Goal: Information Seeking & Learning: Learn about a topic

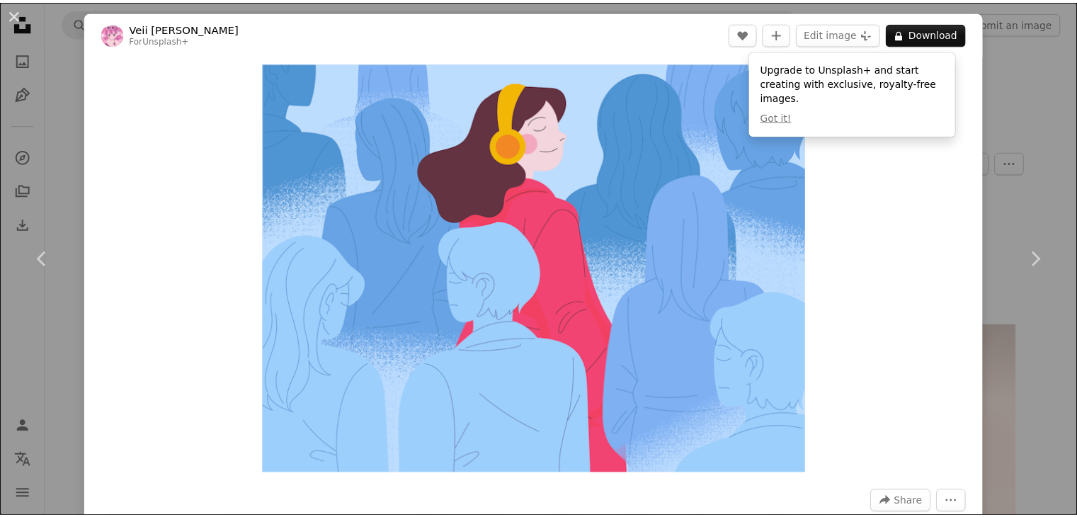
scroll to position [1906, 0]
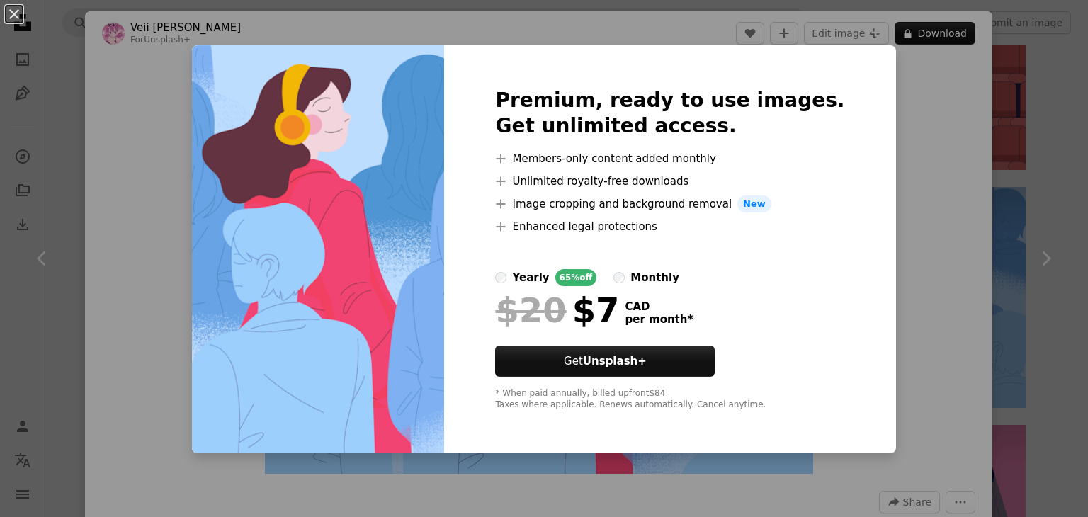
click at [878, 354] on div "An X shape Premium, ready to use images. Get unlimited access. A plus sign Memb…" at bounding box center [544, 258] width 1088 height 517
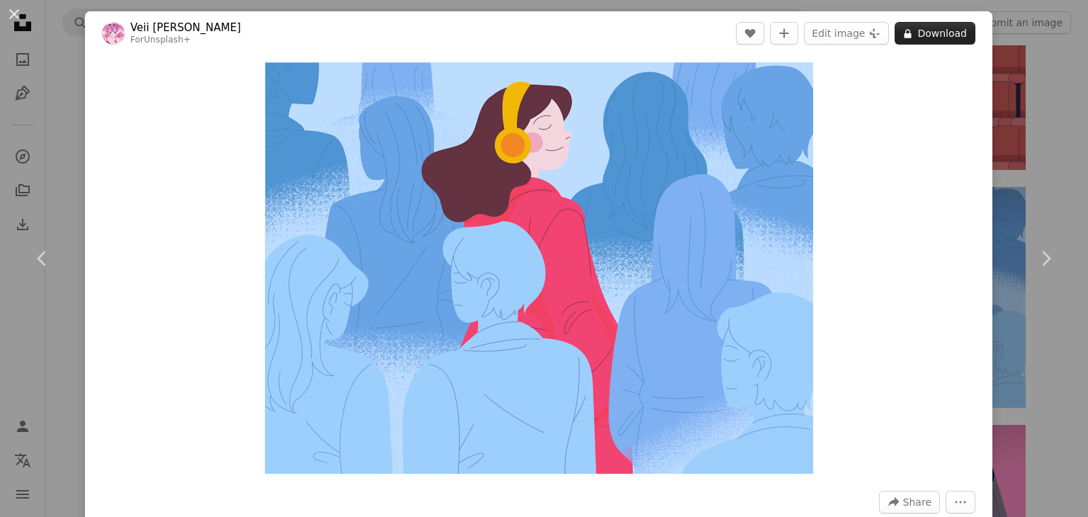
click at [912, 31] on button "A lock Download" at bounding box center [935, 33] width 81 height 23
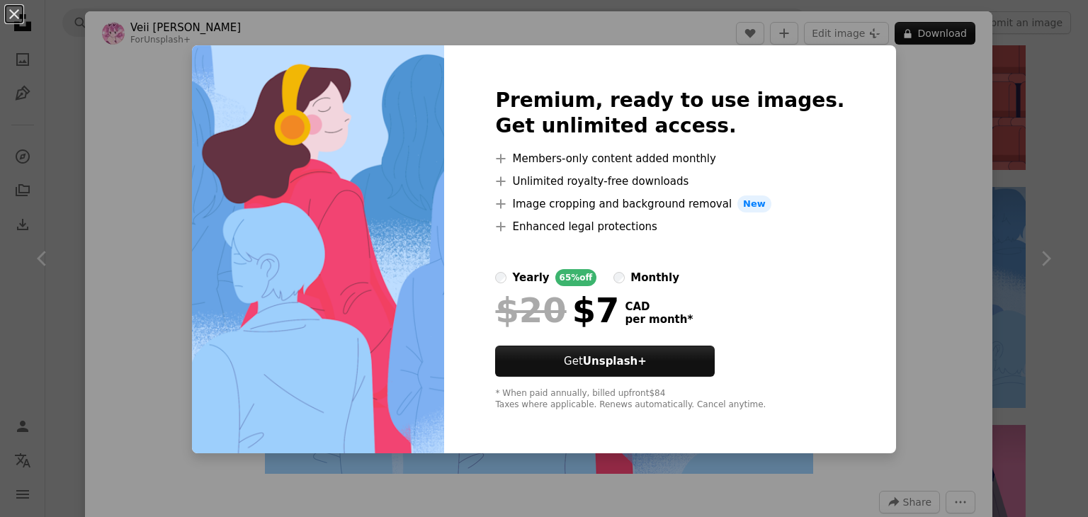
click at [924, 167] on div "An X shape Premium, ready to use images. Get unlimited access. A plus sign Memb…" at bounding box center [544, 258] width 1088 height 517
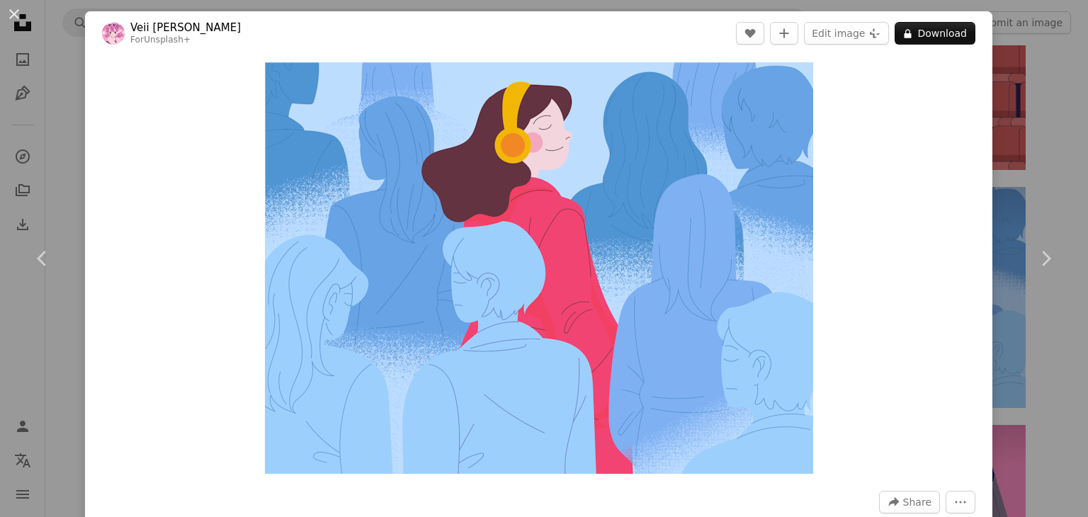
click at [1023, 78] on div "An X shape Chevron left Chevron right Veii [PERSON_NAME] For Unsplash+ A heart …" at bounding box center [544, 258] width 1088 height 517
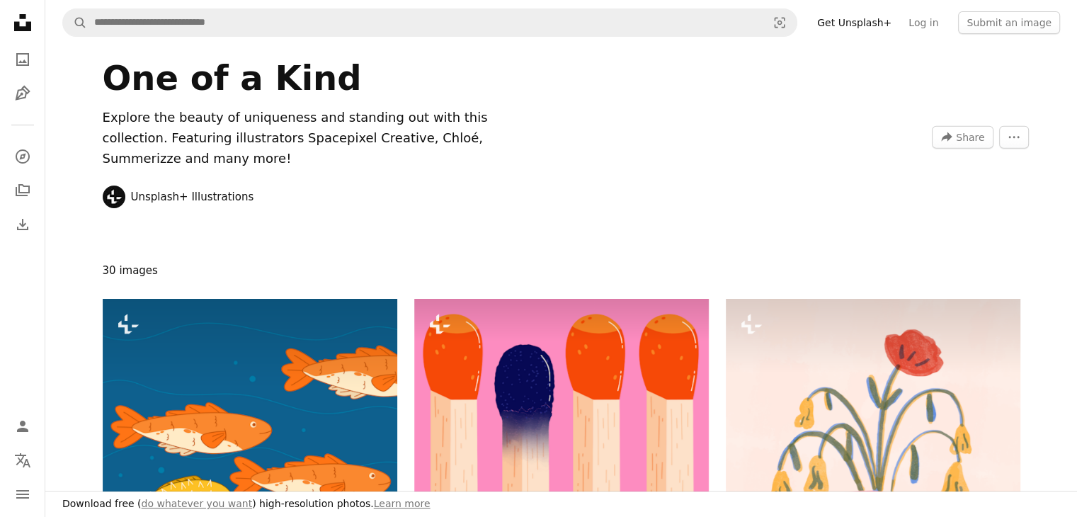
scroll to position [1906, 0]
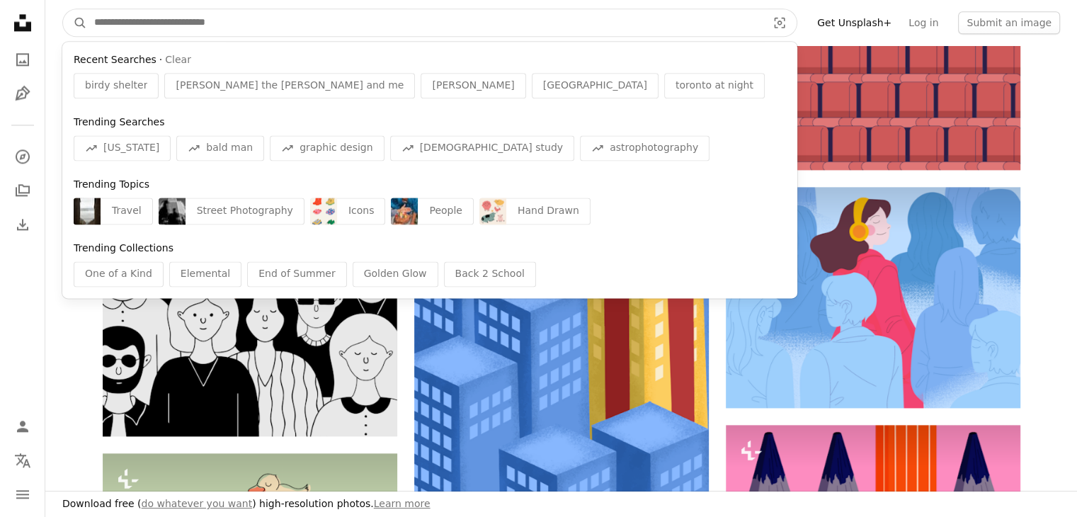
click at [268, 22] on input "Find visuals sitewide" at bounding box center [425, 22] width 676 height 27
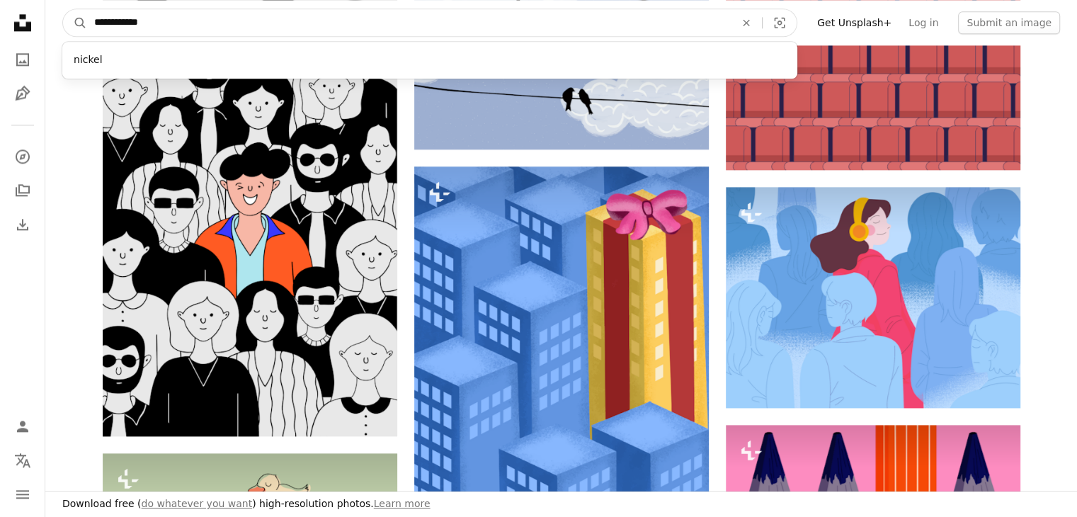
type input "**********"
click at [63, 9] on button "A magnifying glass" at bounding box center [75, 22] width 24 height 27
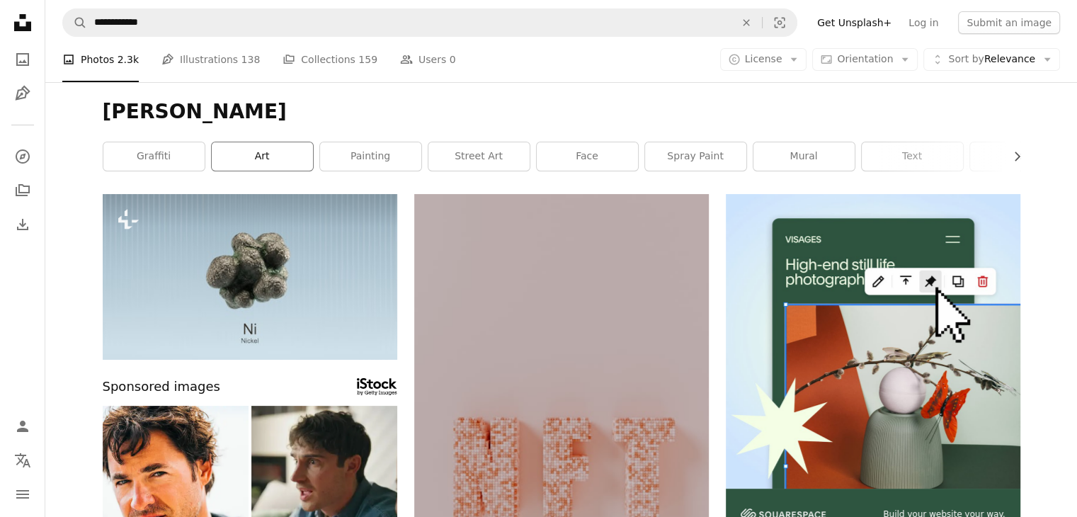
click at [256, 157] on link "art" at bounding box center [262, 156] width 101 height 28
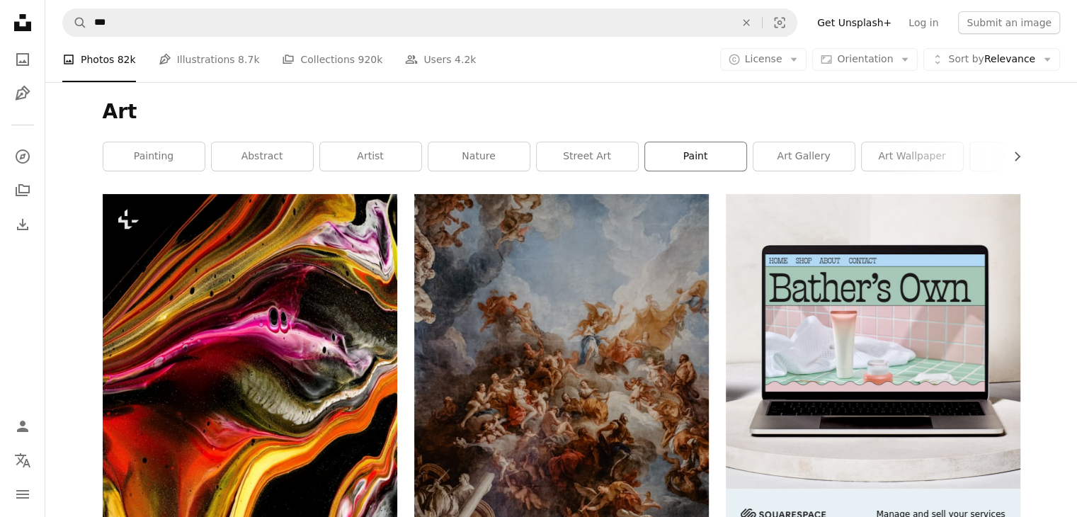
click at [694, 157] on link "paint" at bounding box center [695, 156] width 101 height 28
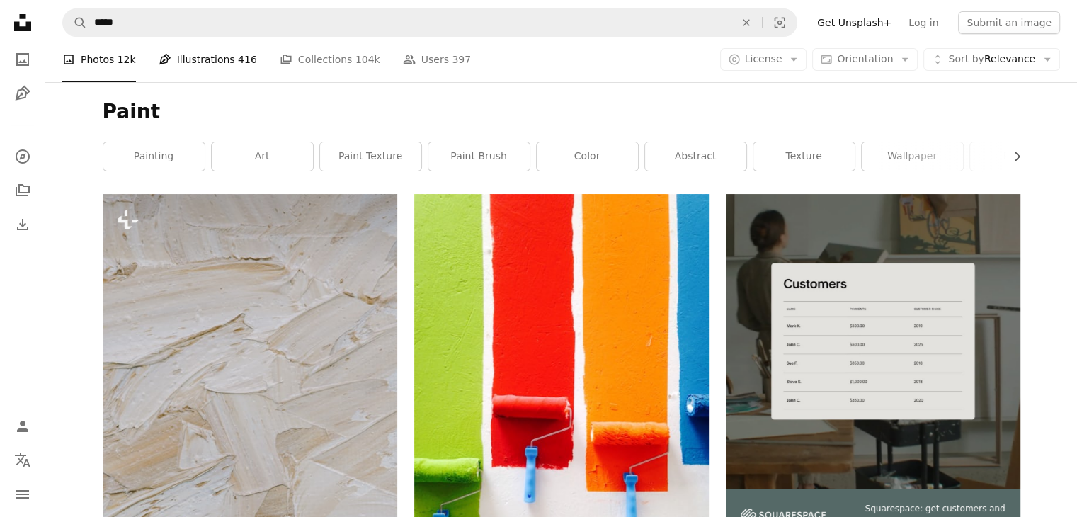
click at [191, 65] on link "Pen Tool Illustrations 416" at bounding box center [208, 59] width 98 height 45
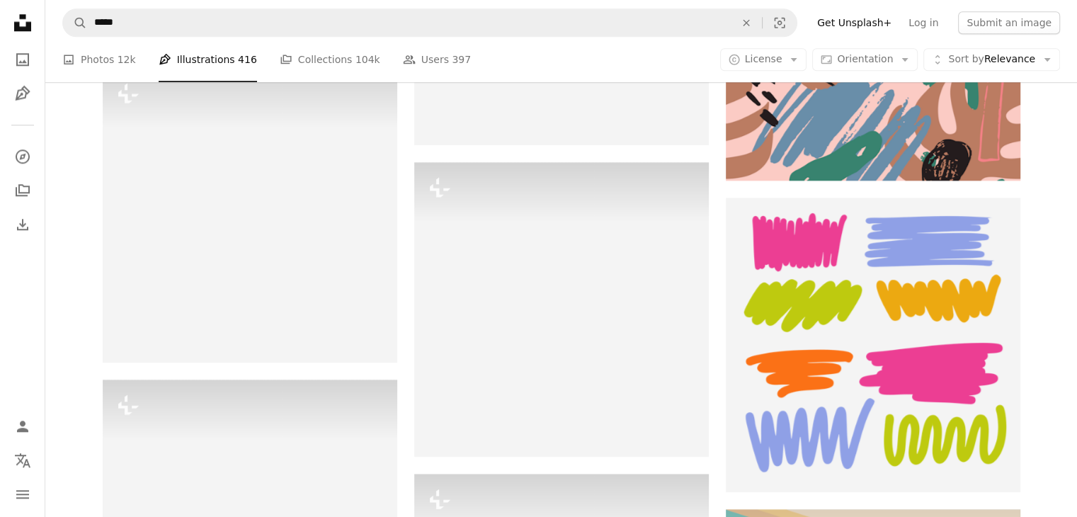
scroll to position [1567, 0]
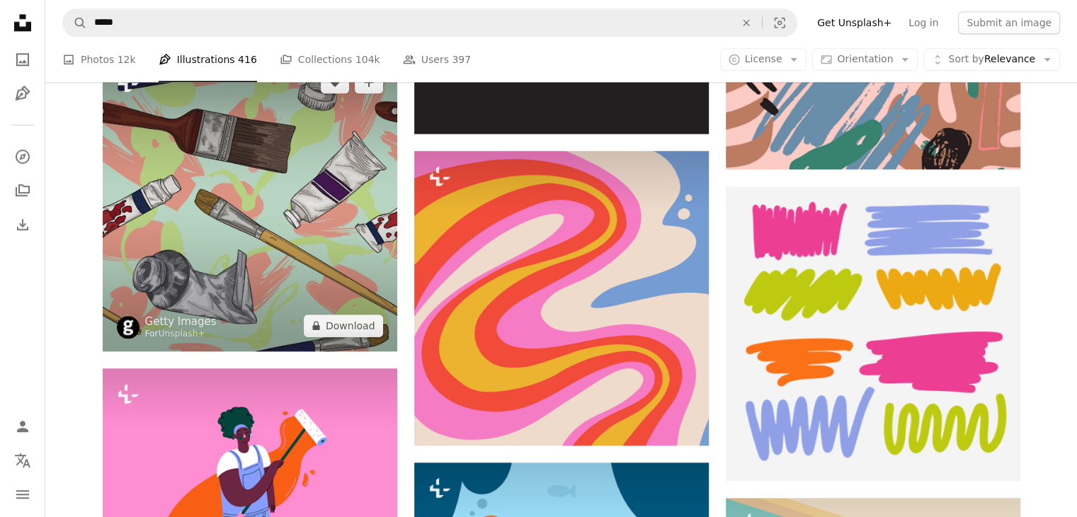
click at [341, 262] on img at bounding box center [250, 204] width 295 height 295
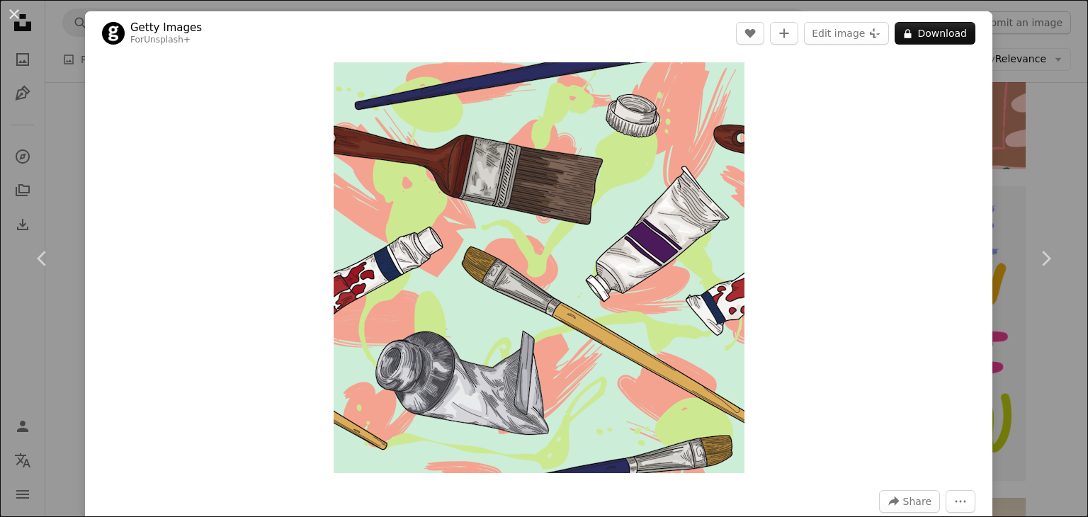
click at [989, 196] on div "An X shape Chevron left Chevron right Getty Images For Unsplash+ A heart A plus…" at bounding box center [544, 258] width 1088 height 517
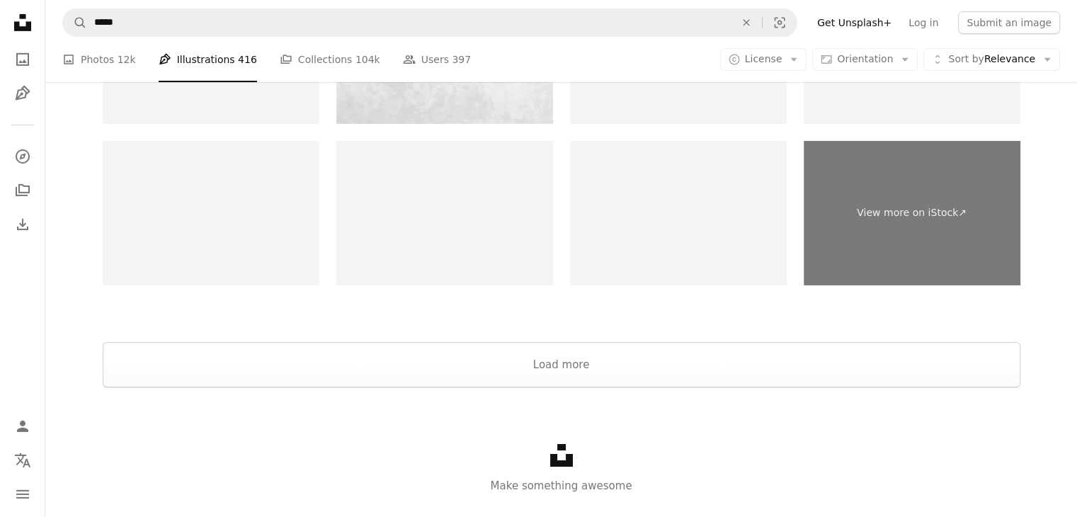
scroll to position [4716, 0]
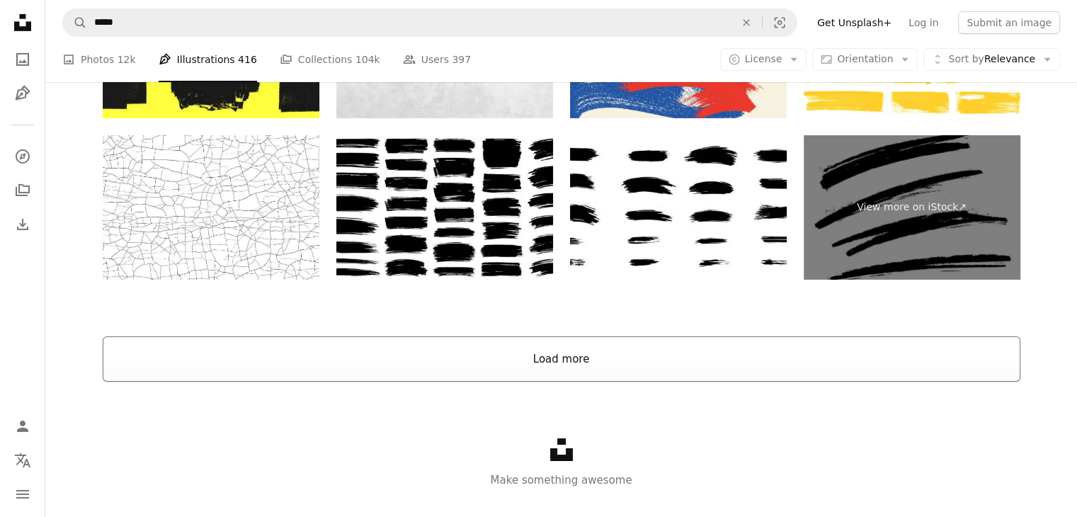
click at [852, 366] on button "Load more" at bounding box center [562, 358] width 918 height 45
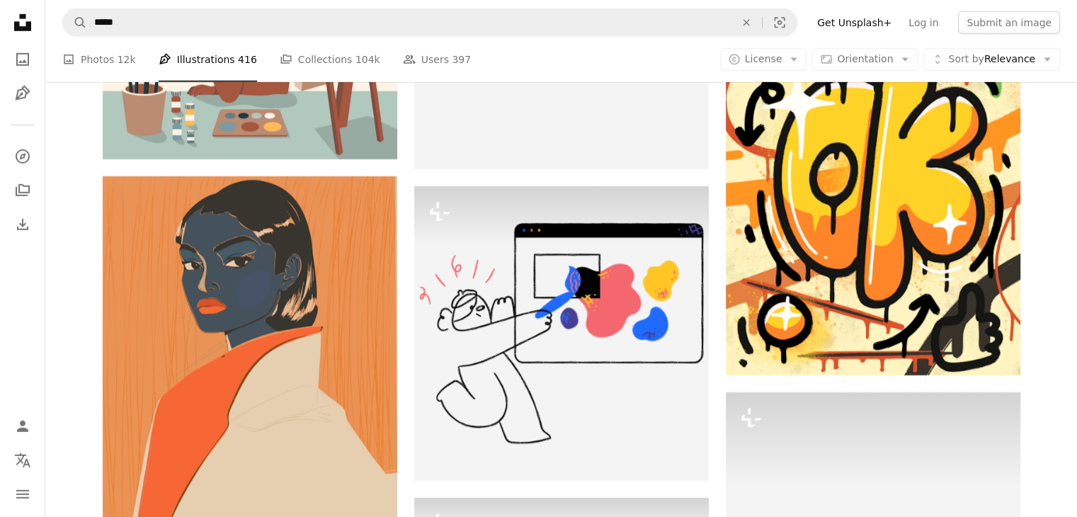
scroll to position [9944, 0]
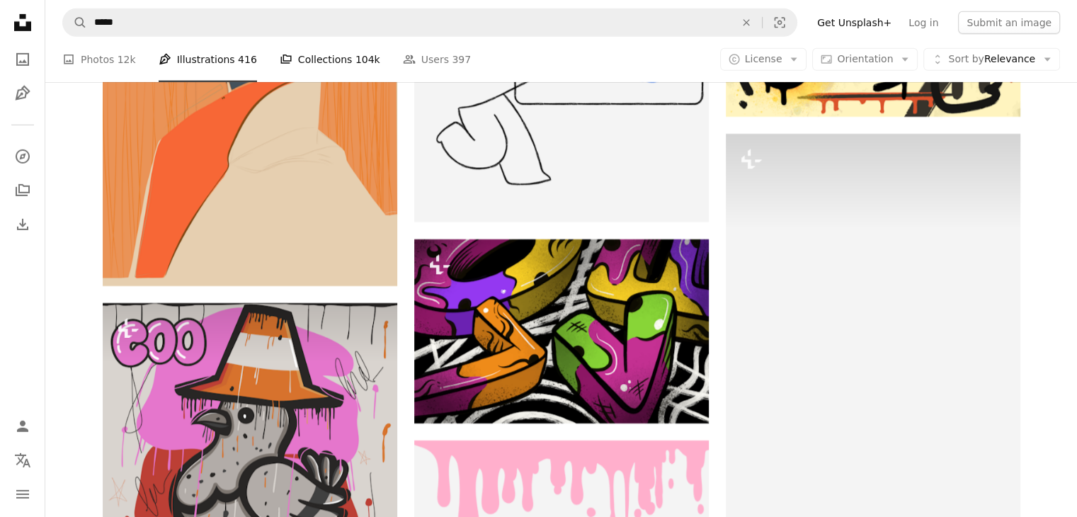
click at [321, 56] on link "A stack of folders Collections 104k" at bounding box center [330, 59] width 101 height 45
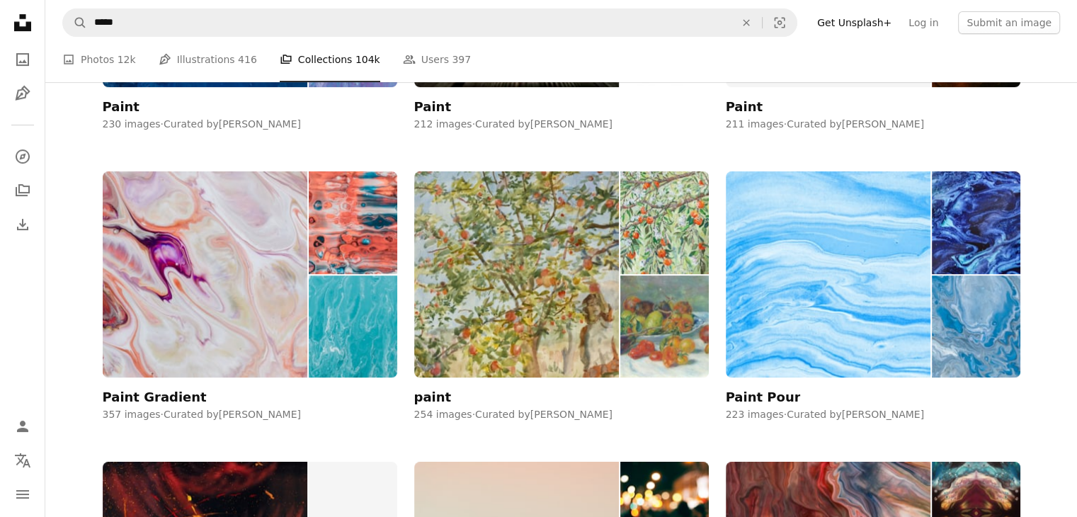
scroll to position [659, 0]
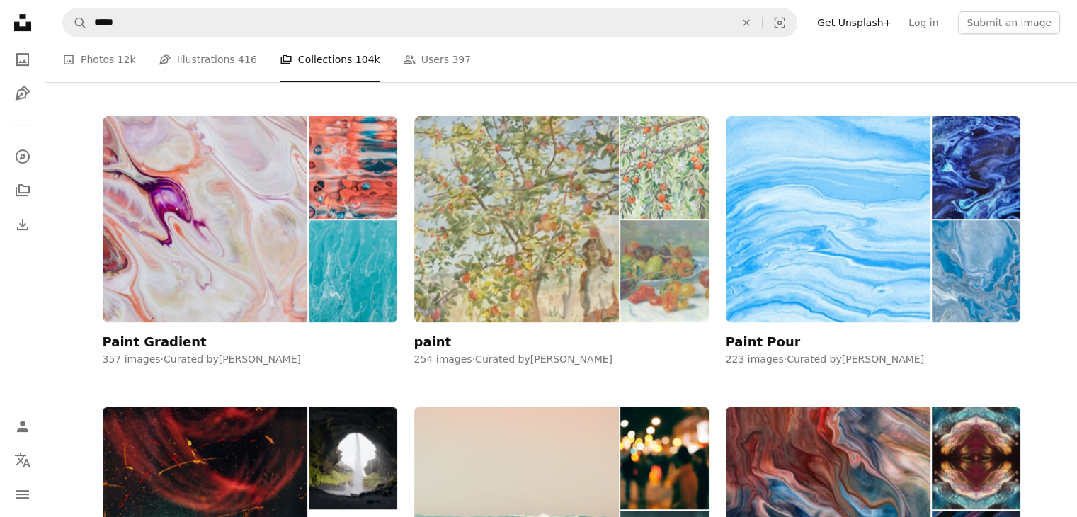
click at [655, 285] on img at bounding box center [664, 271] width 88 height 103
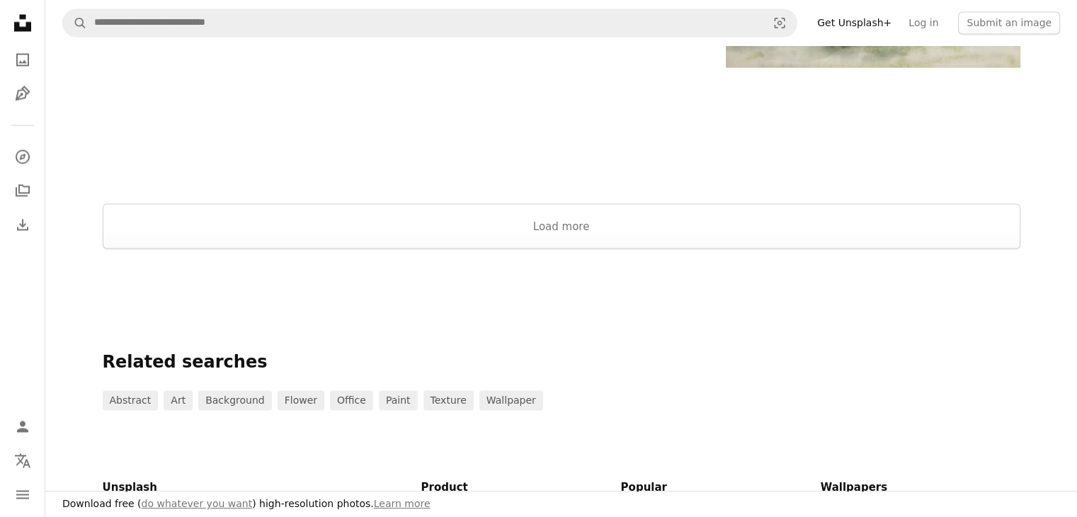
scroll to position [2626, 0]
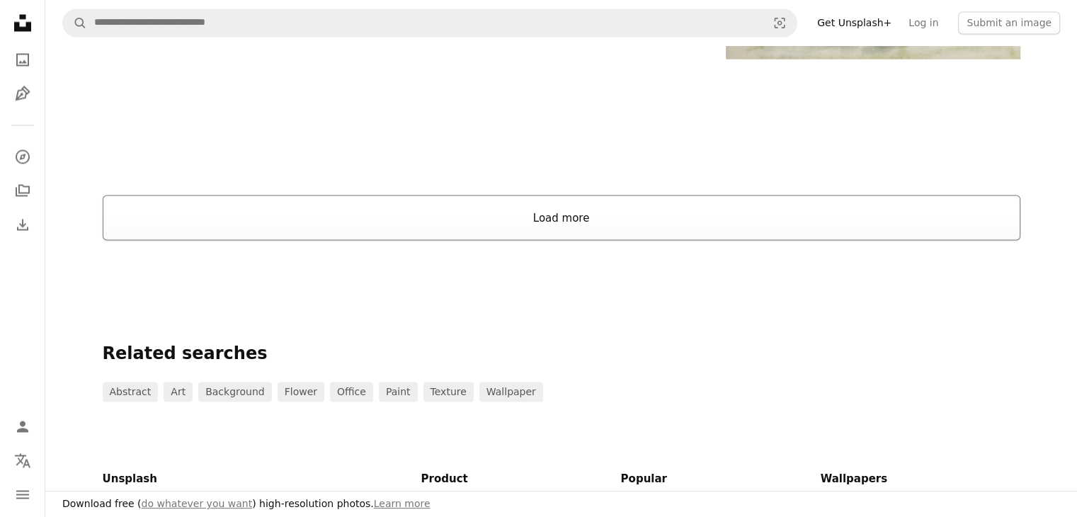
click at [813, 229] on button "Load more" at bounding box center [562, 217] width 918 height 45
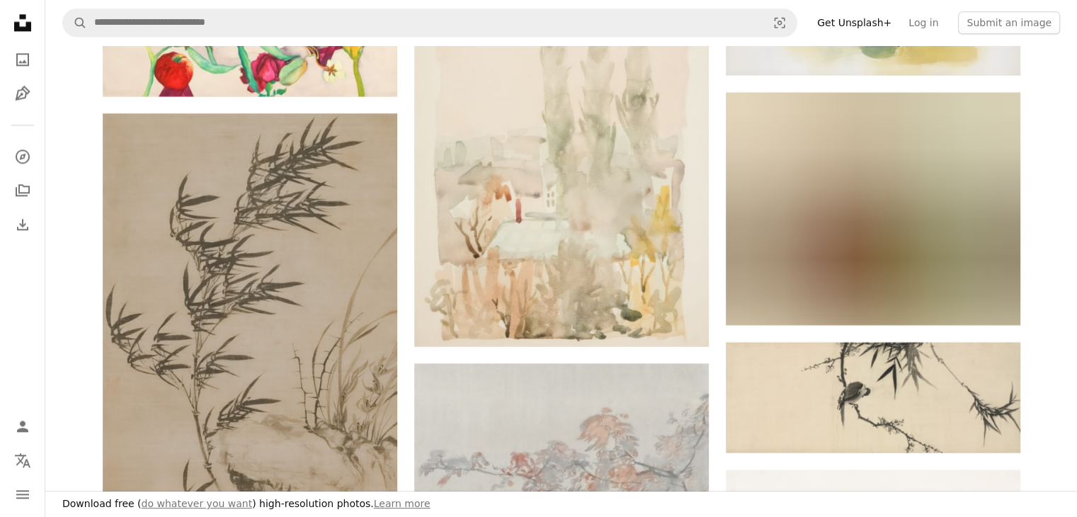
scroll to position [7542, 0]
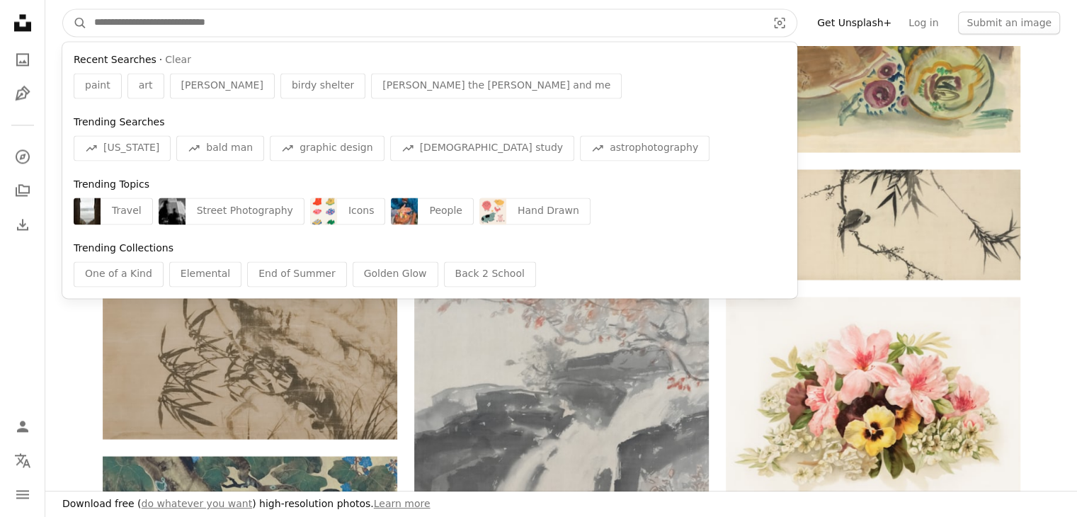
click at [424, 15] on input "Find visuals sitewide" at bounding box center [425, 22] width 676 height 27
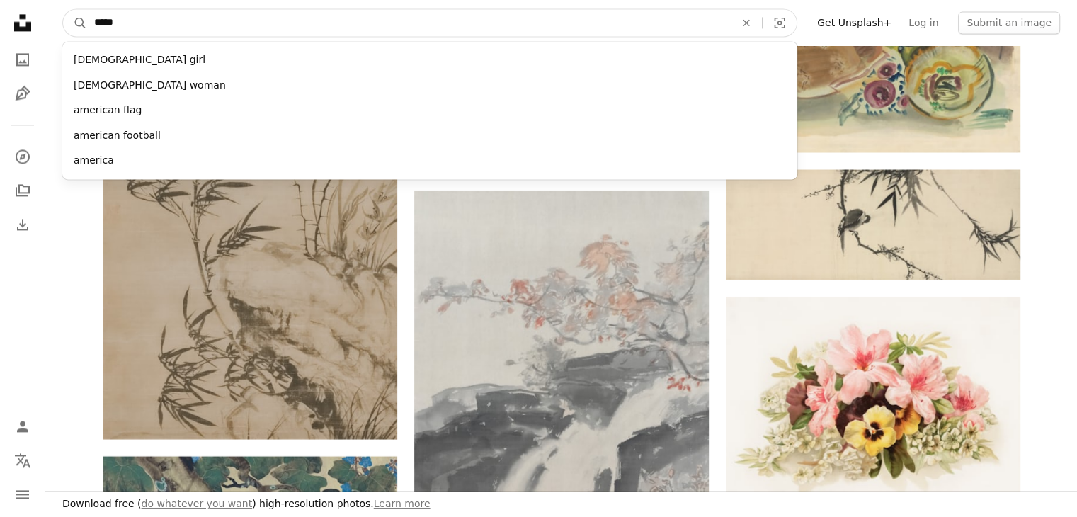
type input "******"
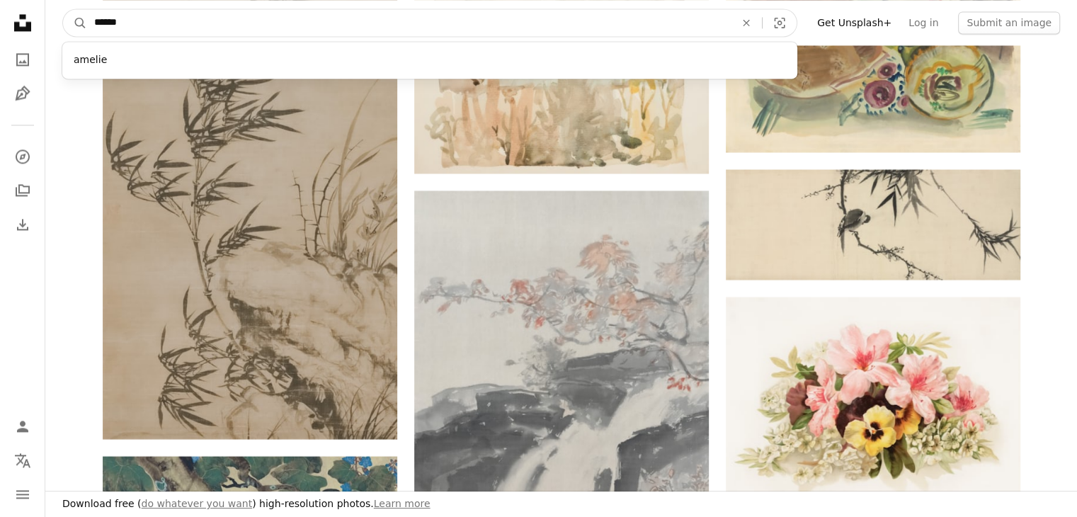
click button "A magnifying glass" at bounding box center [75, 22] width 24 height 27
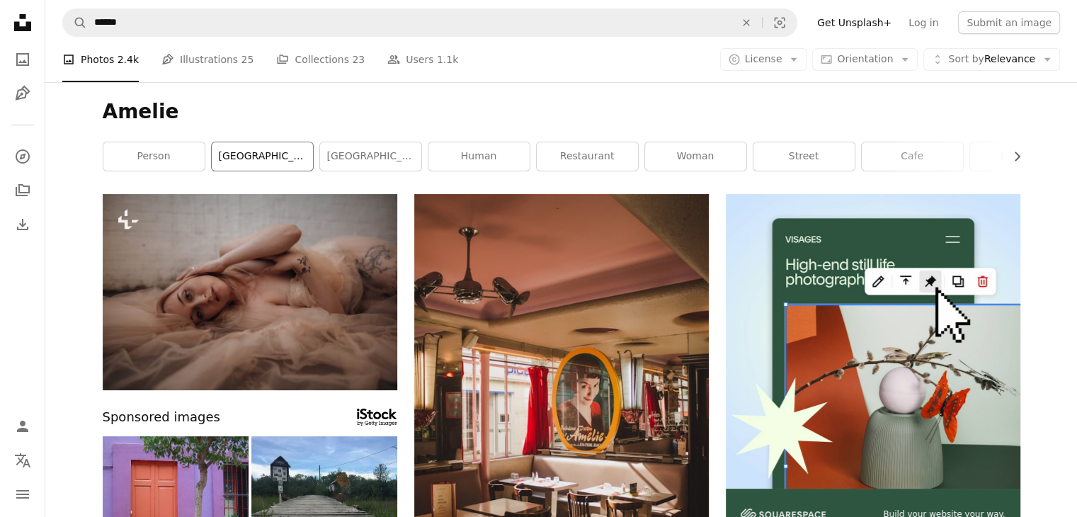
click at [269, 157] on link "[GEOGRAPHIC_DATA]" at bounding box center [262, 156] width 101 height 28
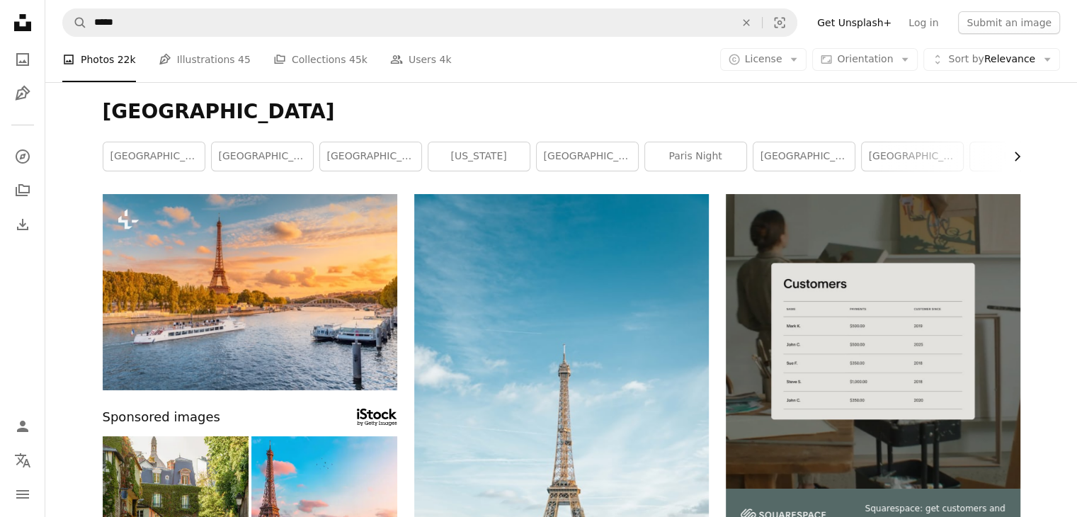
click at [1014, 157] on icon "Chevron right" at bounding box center [1017, 156] width 14 height 14
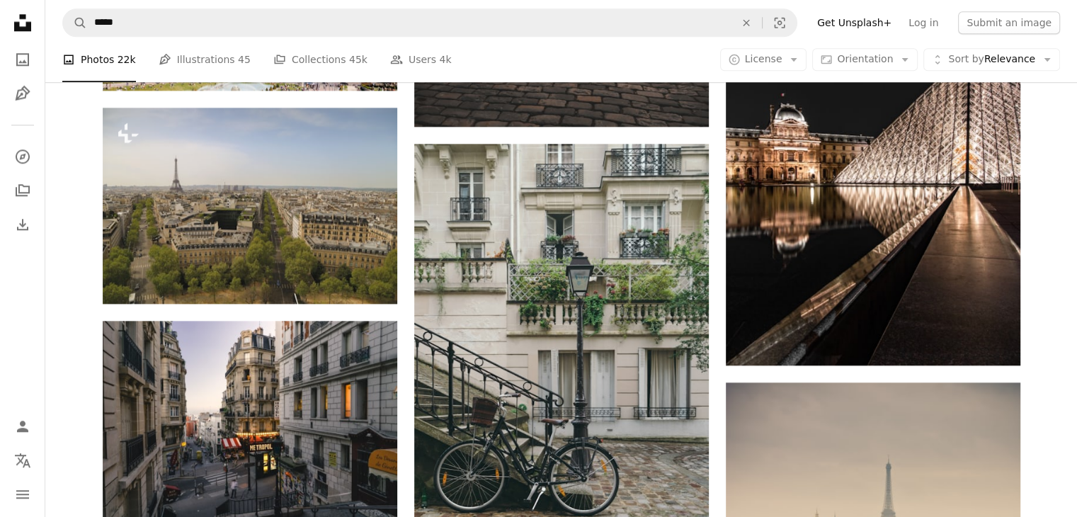
scroll to position [1572, 0]
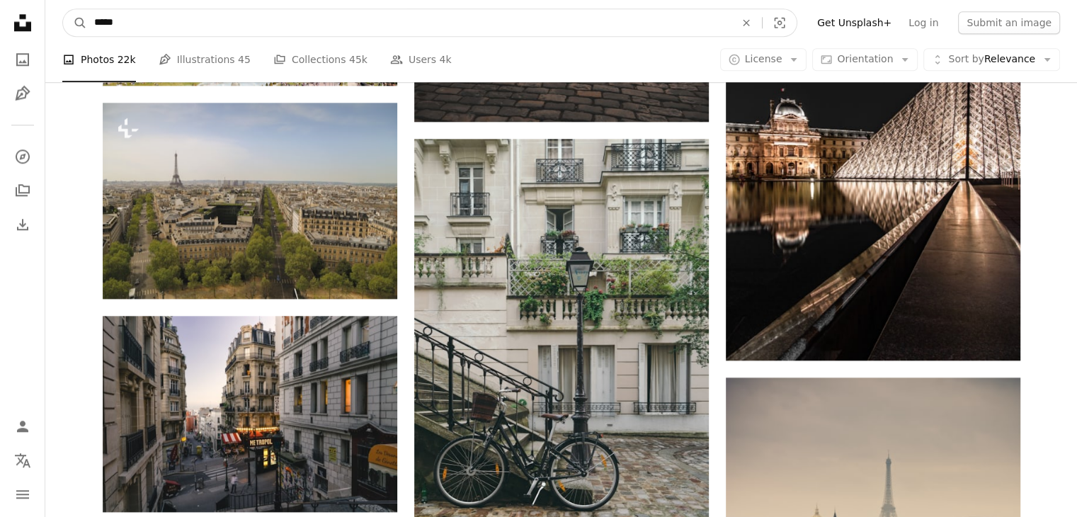
click at [287, 30] on input "*****" at bounding box center [409, 22] width 644 height 27
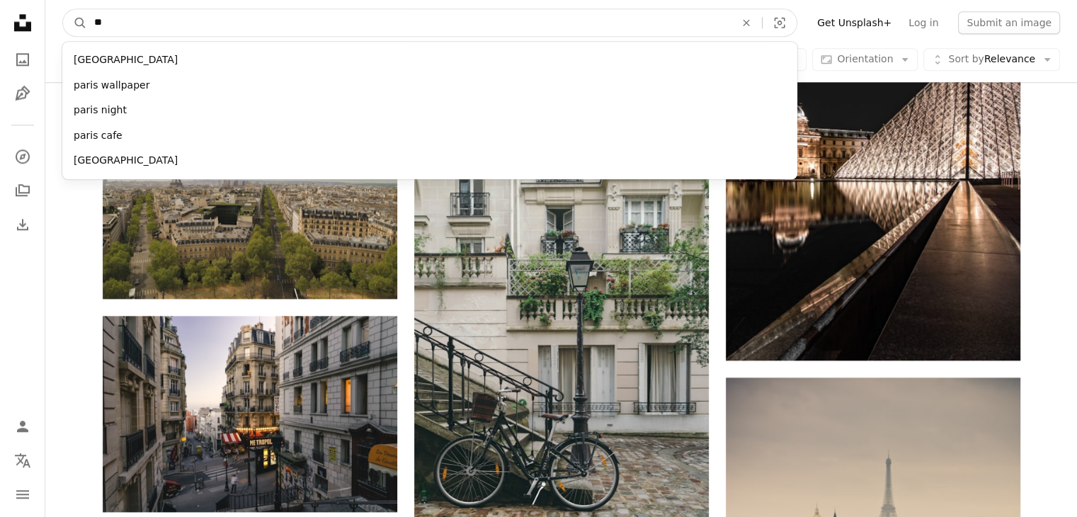
type input "*"
type input "*********"
click at [63, 9] on button "A magnifying glass" at bounding box center [75, 22] width 24 height 27
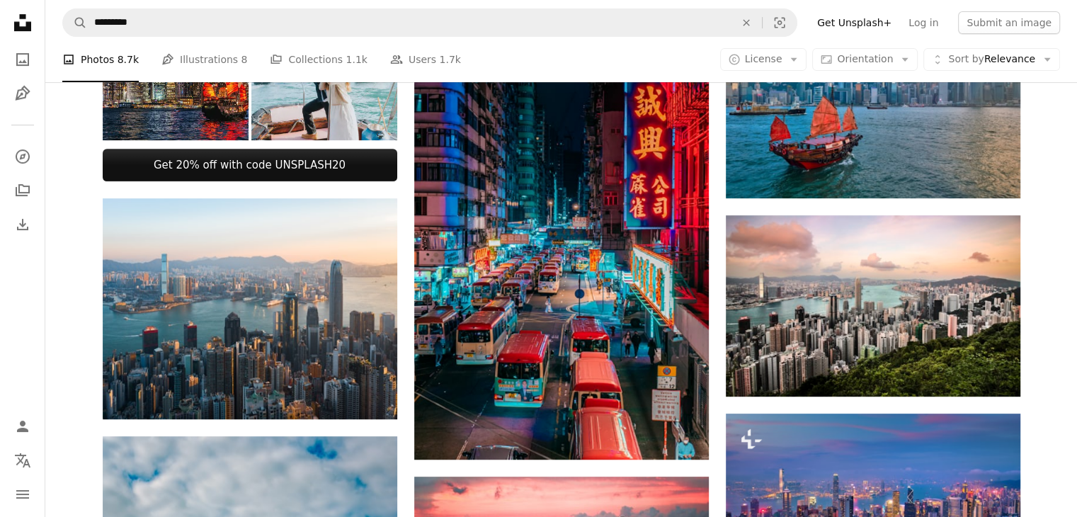
scroll to position [581, 0]
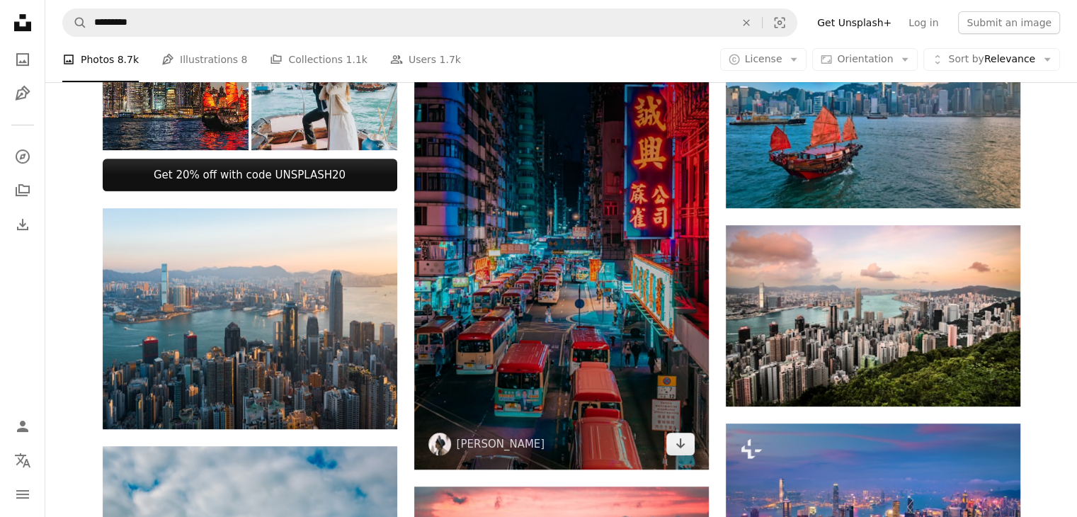
click at [632, 343] on img at bounding box center [561, 249] width 295 height 442
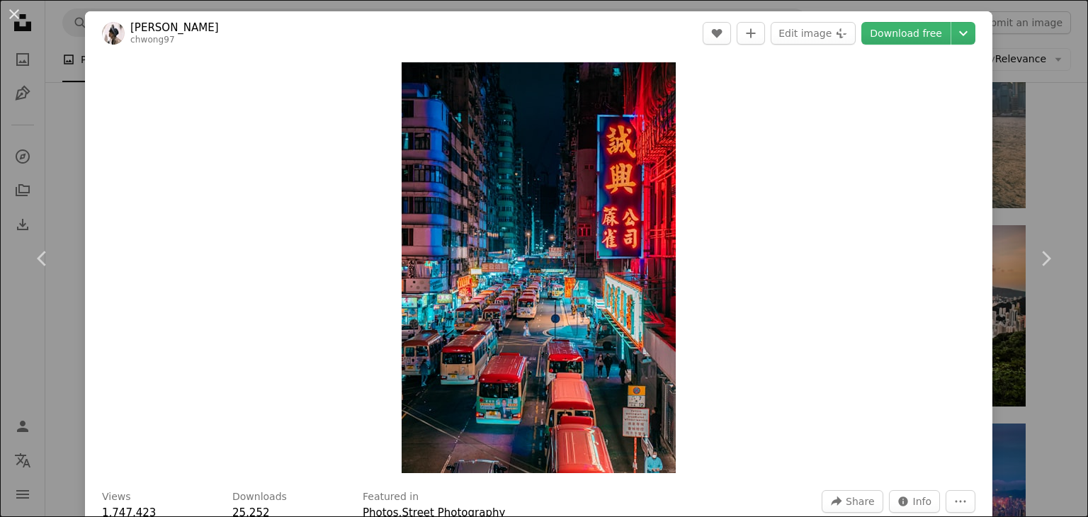
click at [1047, 154] on div "An X shape Chevron left Chevron right [PERSON_NAME] chwong97 A heart A plus sig…" at bounding box center [544, 258] width 1088 height 517
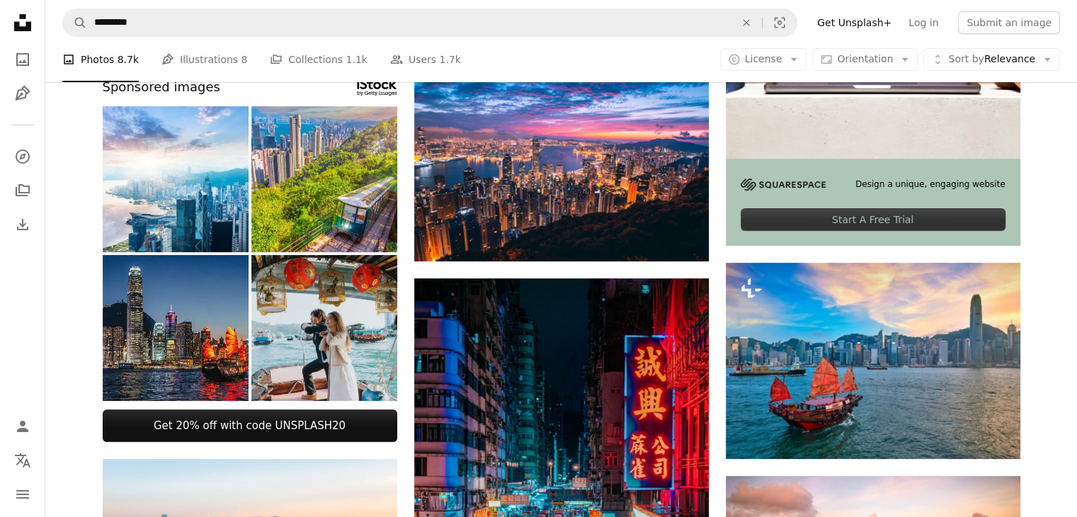
scroll to position [320, 0]
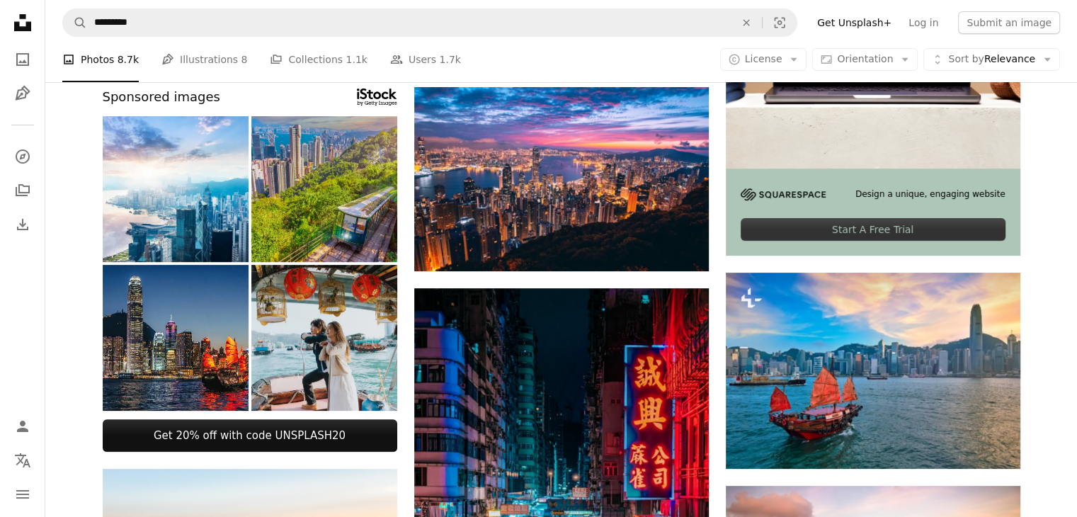
click at [310, 162] on img at bounding box center [324, 189] width 146 height 146
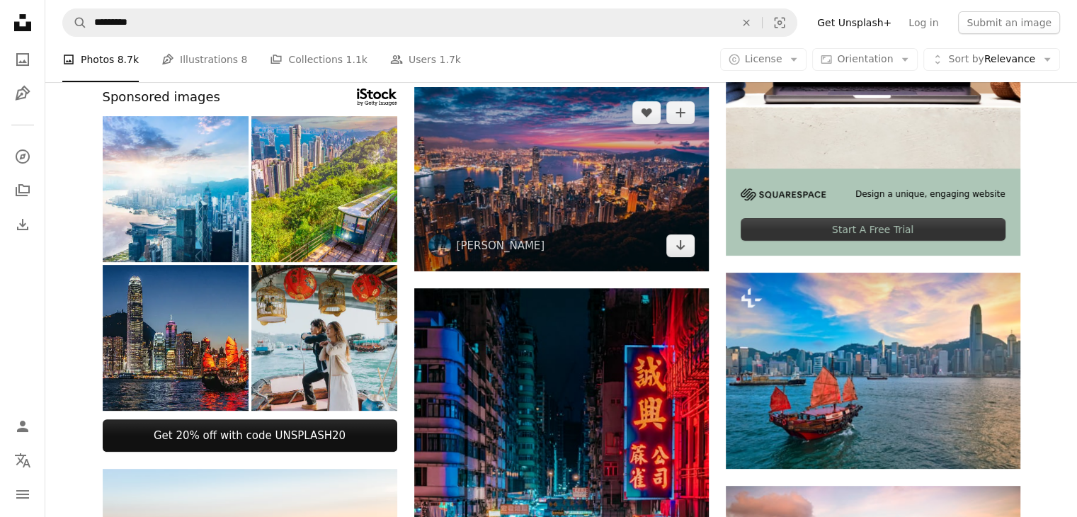
click at [594, 186] on img at bounding box center [561, 179] width 295 height 184
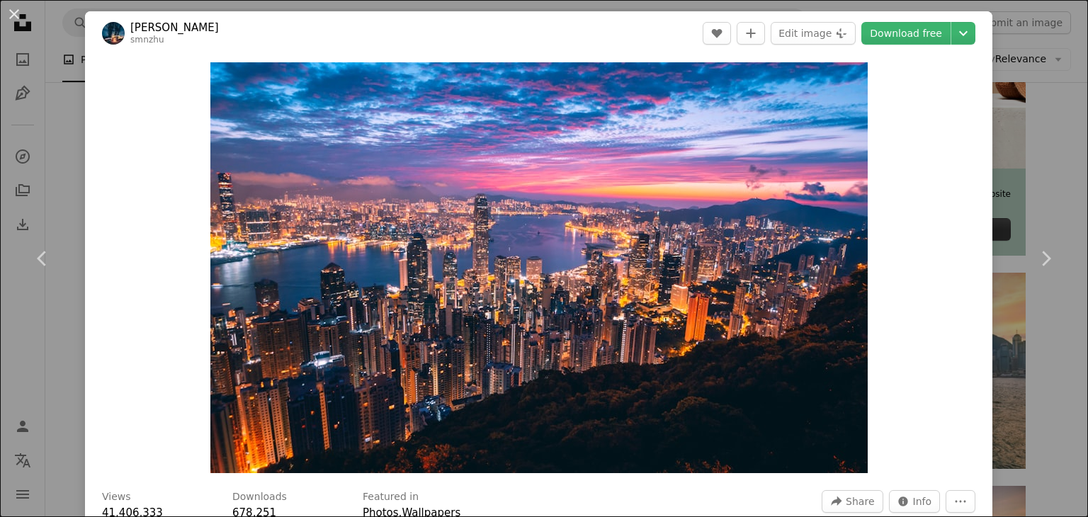
click at [720, 5] on div "An X shape Chevron left Chevron right [PERSON_NAME] smnzhu A heart A plus sign …" at bounding box center [544, 258] width 1088 height 517
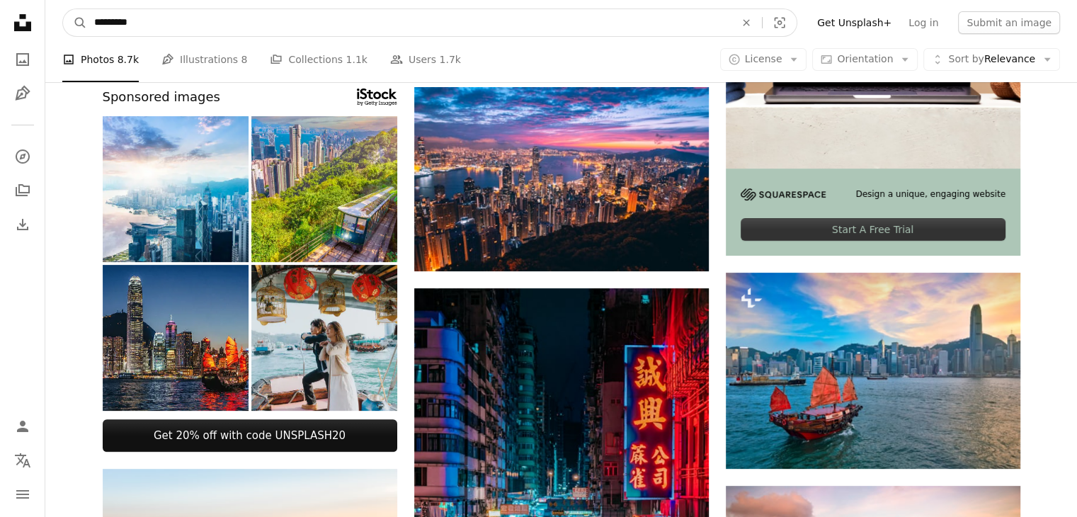
click at [613, 34] on input "*********" at bounding box center [409, 22] width 644 height 27
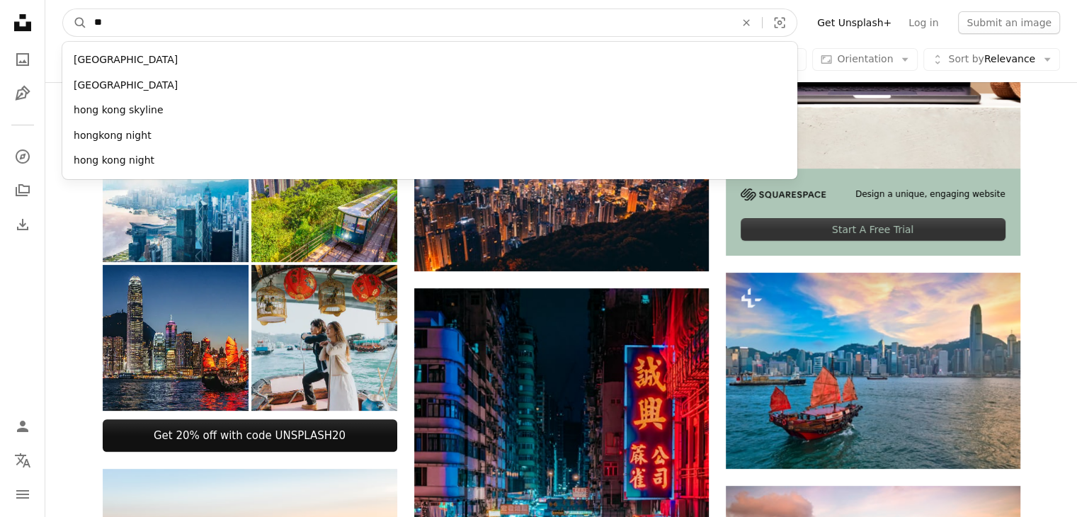
type input "*"
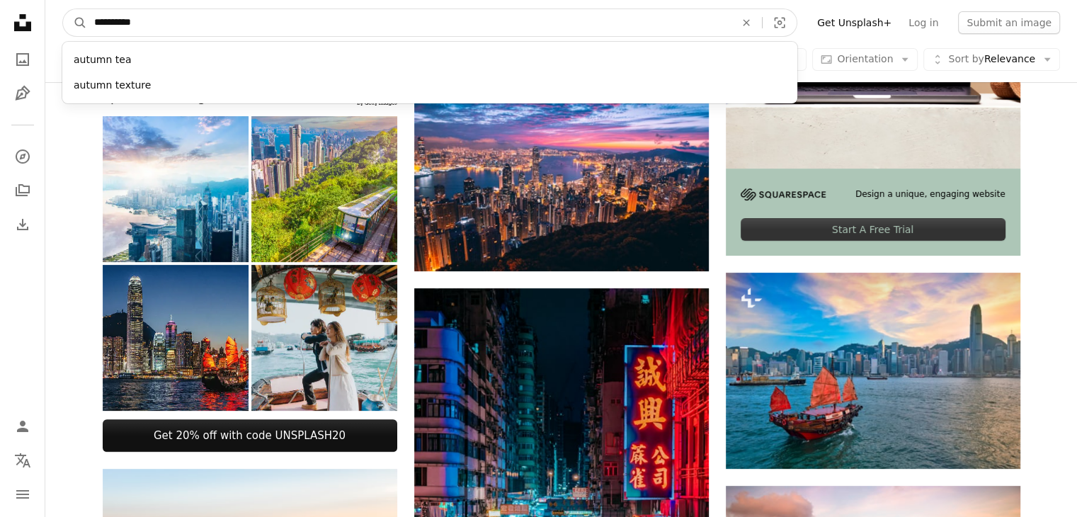
type input "**********"
click at [63, 9] on button "A magnifying glass" at bounding box center [75, 22] width 24 height 27
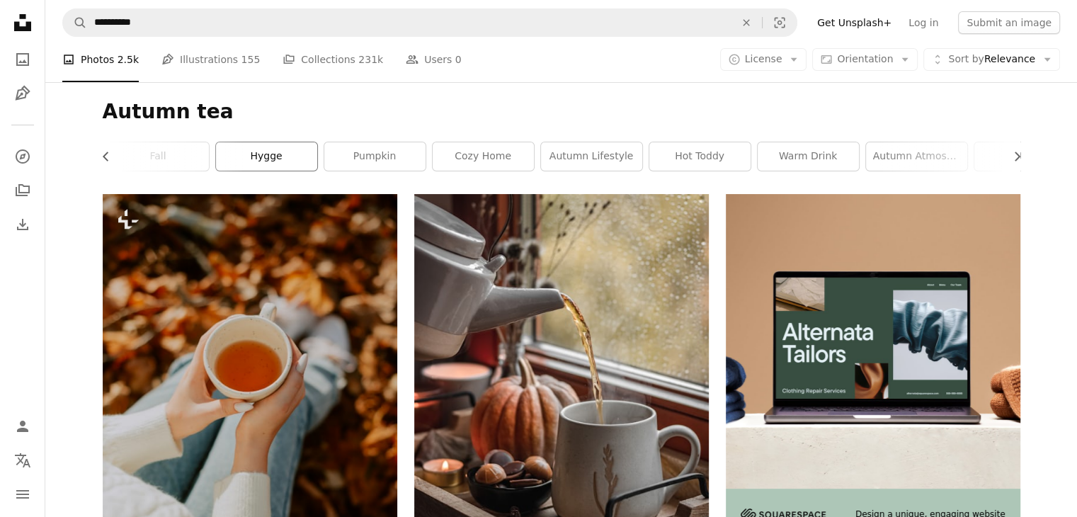
click at [276, 147] on link "hygge" at bounding box center [266, 156] width 101 height 28
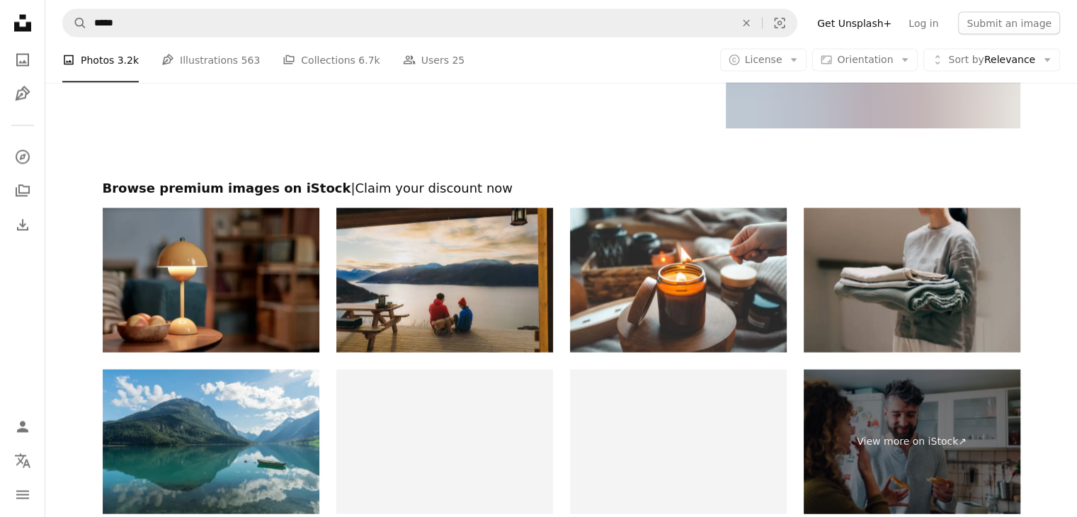
scroll to position [2800, 0]
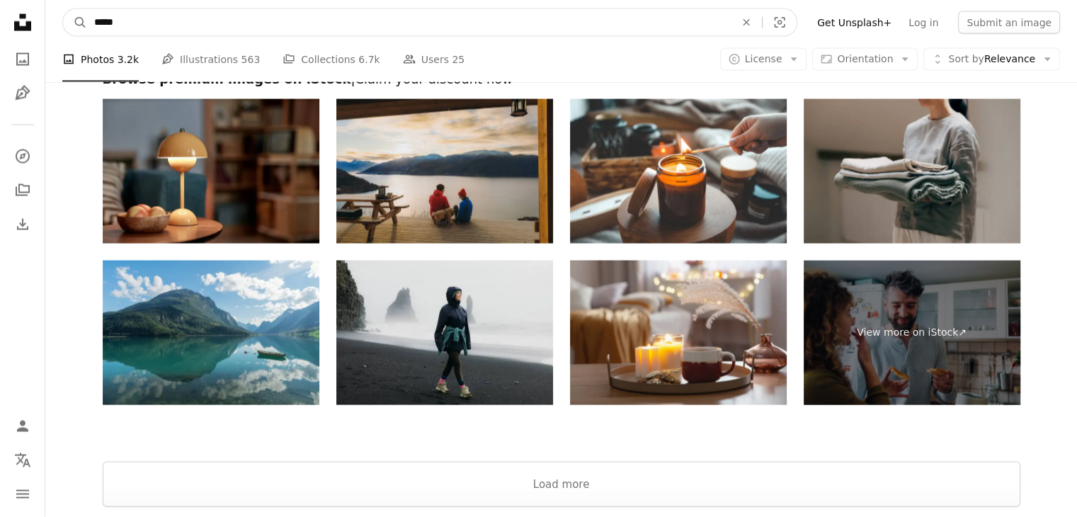
click at [195, 21] on input "*****" at bounding box center [409, 22] width 644 height 27
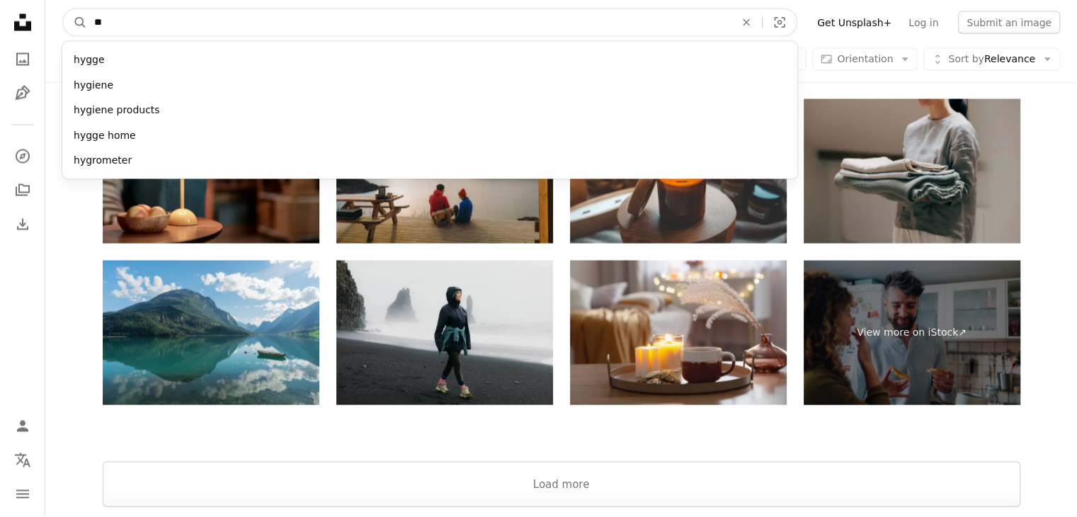
type input "*"
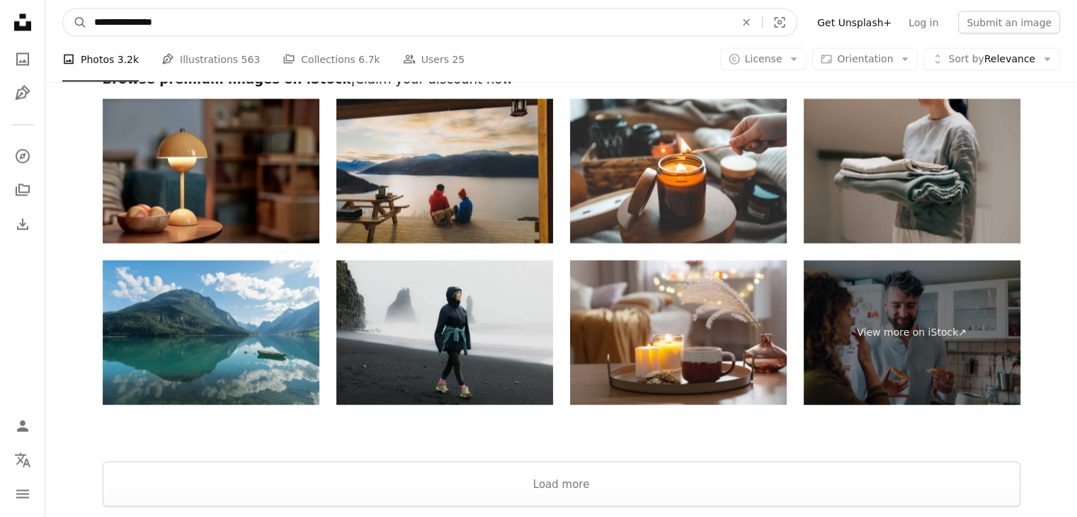
type input "**********"
click at [63, 9] on button "A magnifying glass" at bounding box center [75, 22] width 24 height 27
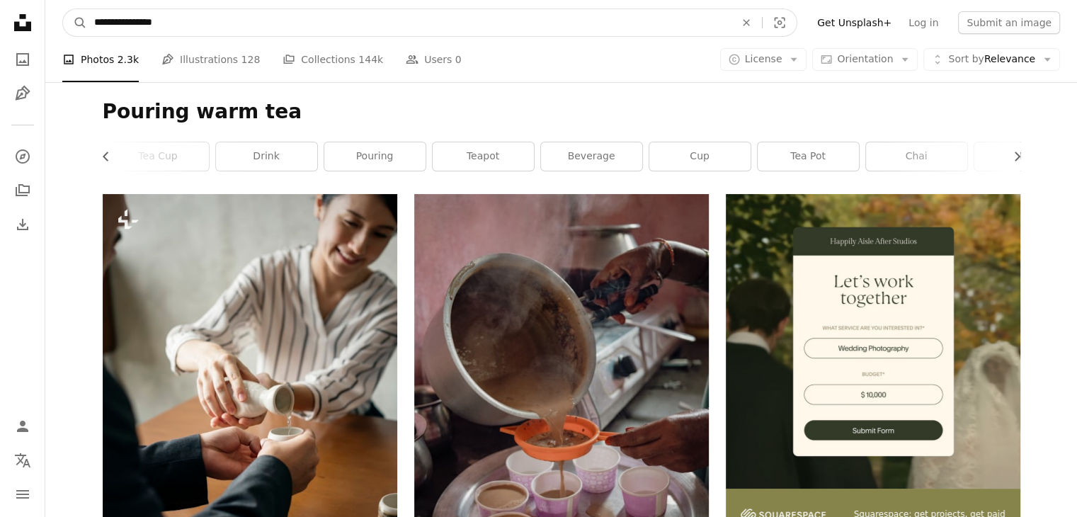
click at [324, 21] on input "**********" at bounding box center [409, 22] width 644 height 27
type input "**********"
click at [63, 9] on button "A magnifying glass" at bounding box center [75, 22] width 24 height 27
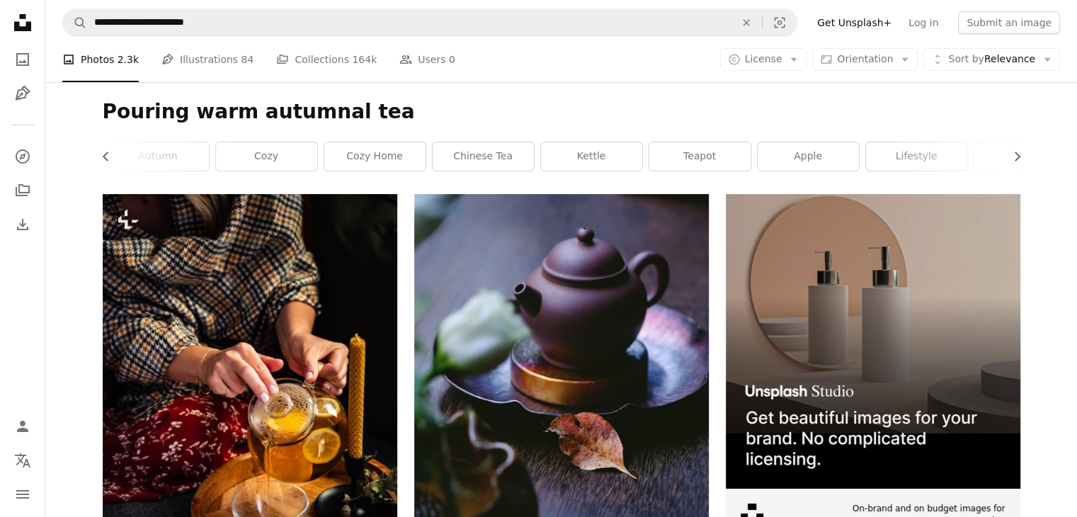
drag, startPoint x: 1076, startPoint y: 46, endPoint x: 1085, endPoint y: 77, distance: 32.5
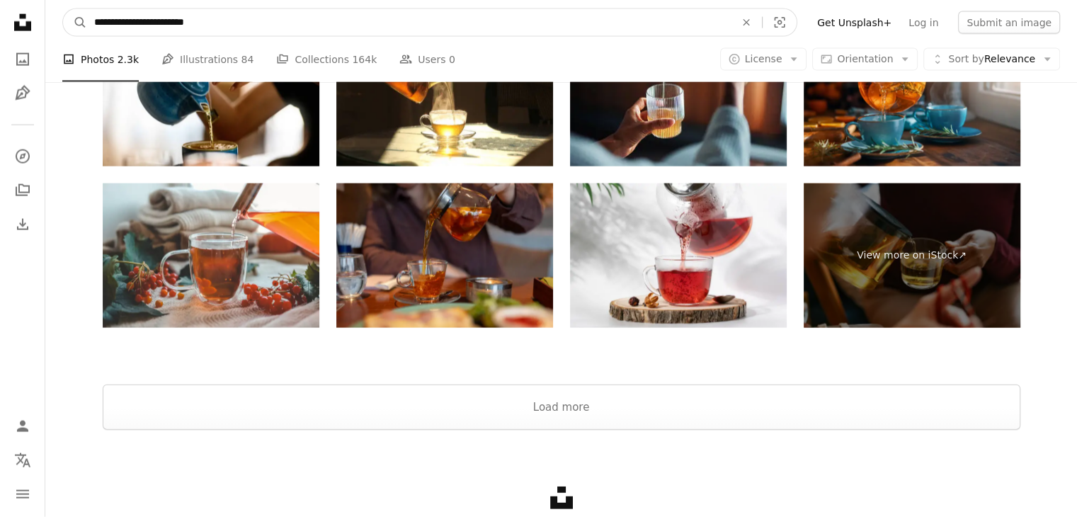
scroll to position [3122, 0]
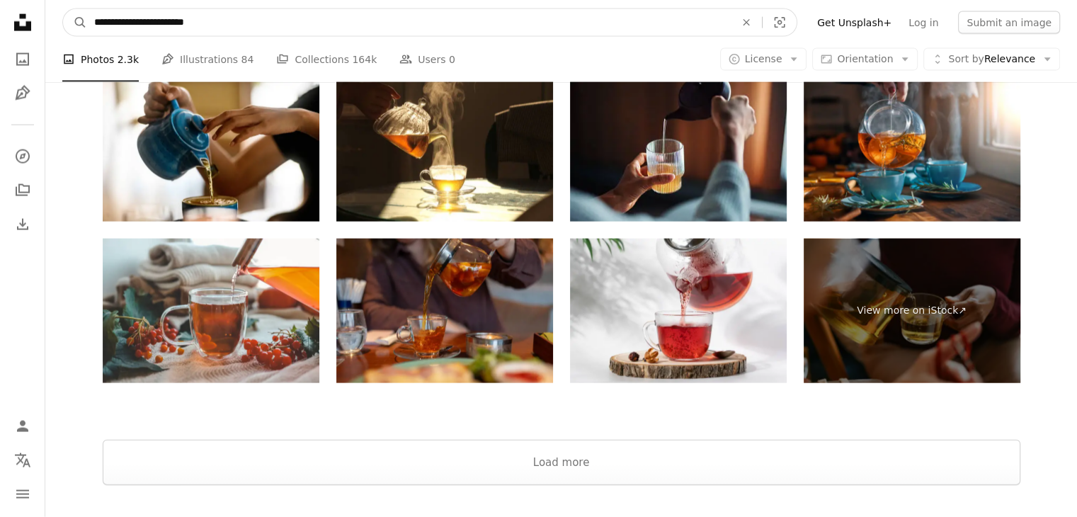
drag, startPoint x: 332, startPoint y: 14, endPoint x: 0, endPoint y: 31, distance: 332.6
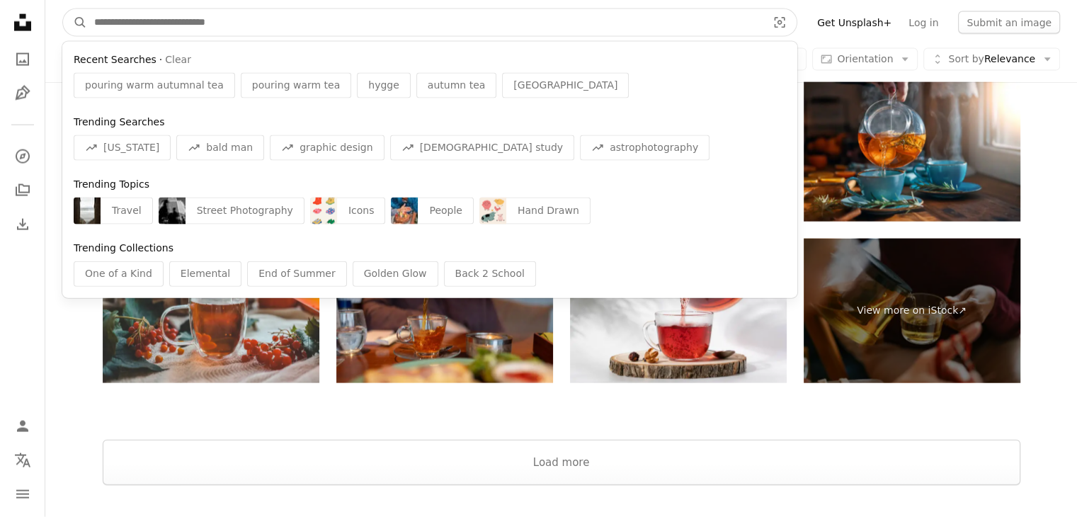
type input "*"
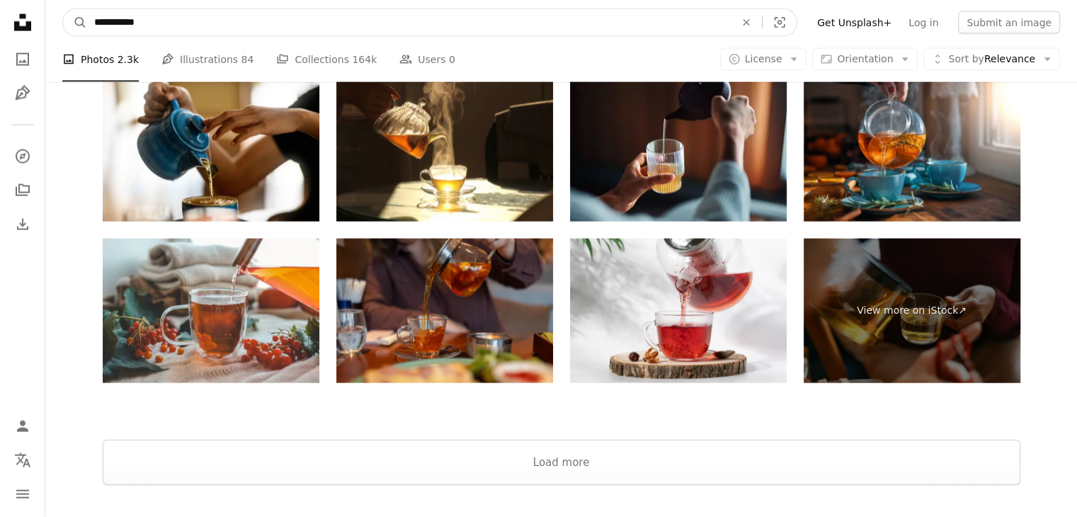
type input "**********"
click at [63, 9] on button "A magnifying glass" at bounding box center [75, 22] width 24 height 27
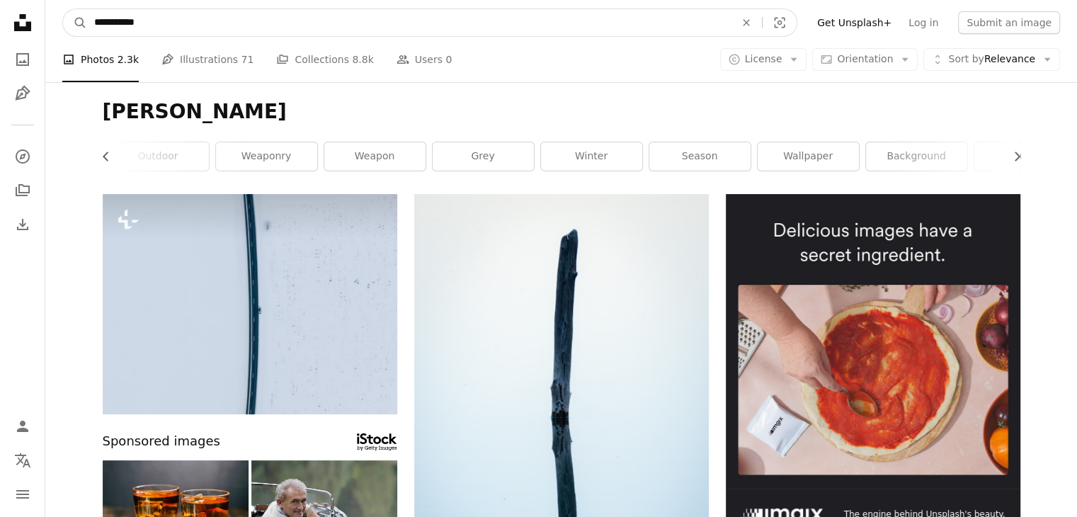
drag, startPoint x: 163, startPoint y: 27, endPoint x: 0, endPoint y: 21, distance: 163.0
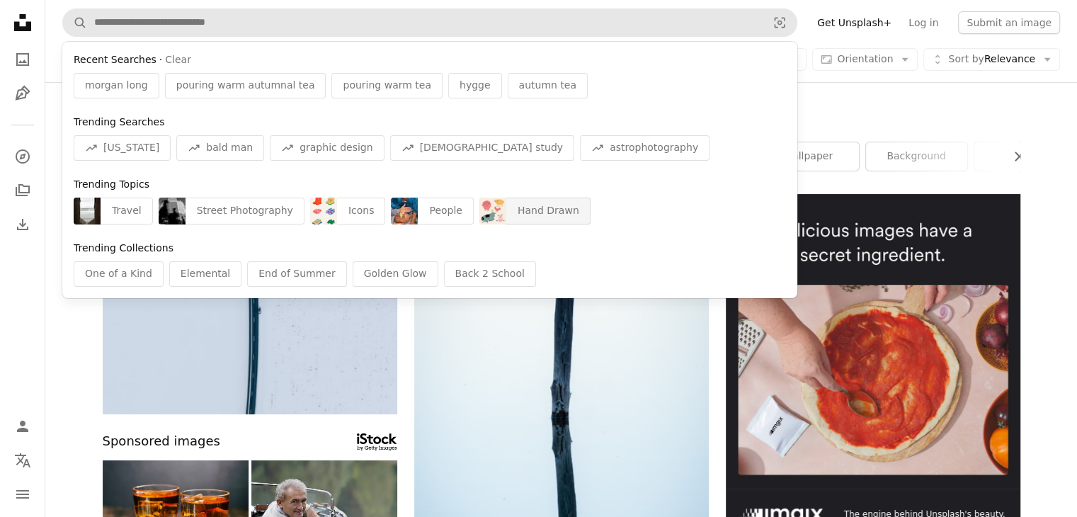
click at [521, 209] on div "Hand Drawn" at bounding box center [548, 211] width 84 height 27
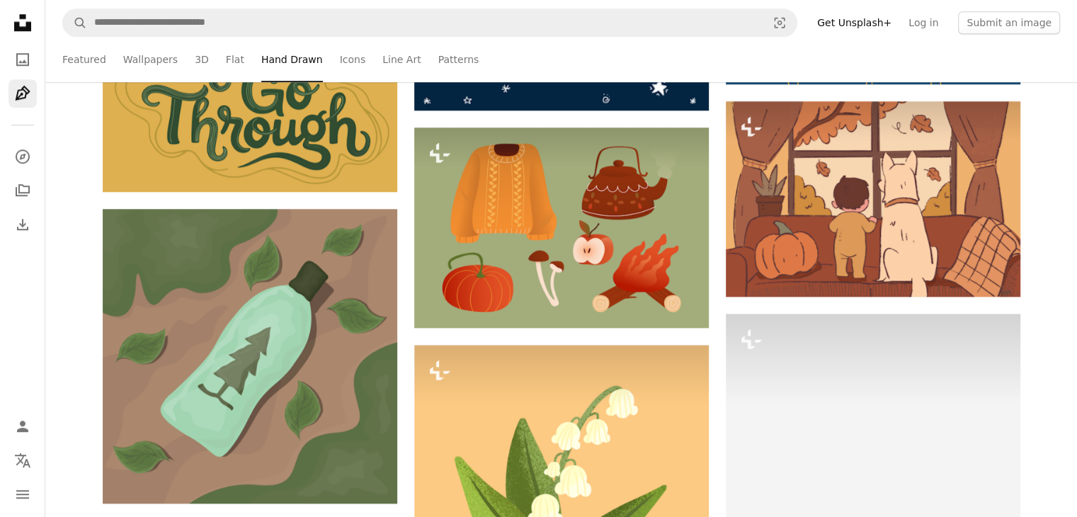
scroll to position [1274, 0]
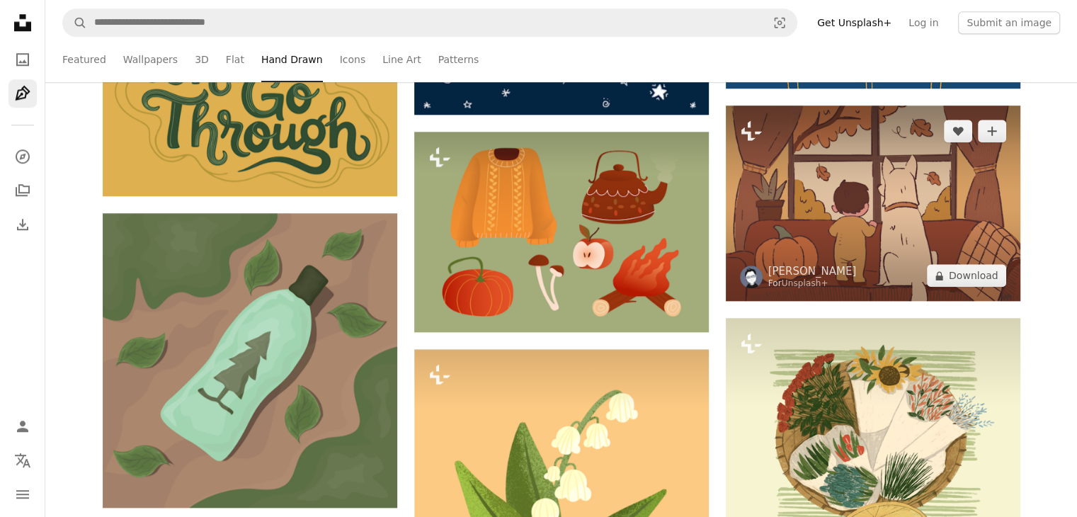
click at [925, 192] on img at bounding box center [873, 203] width 295 height 195
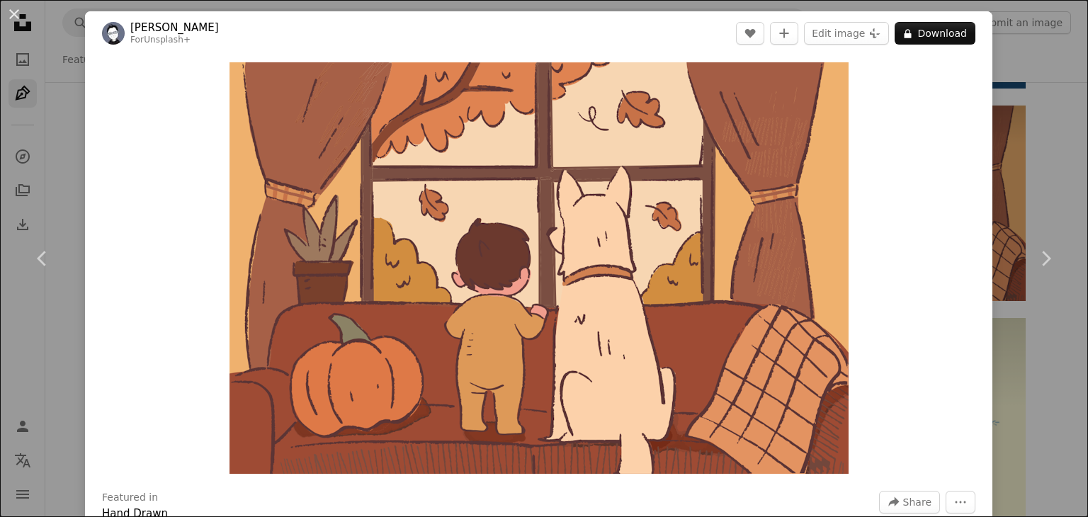
click at [1031, 67] on div "An X shape Chevron left Chevron right Anu Priya For Unsplash+ A heart A plus si…" at bounding box center [544, 258] width 1088 height 517
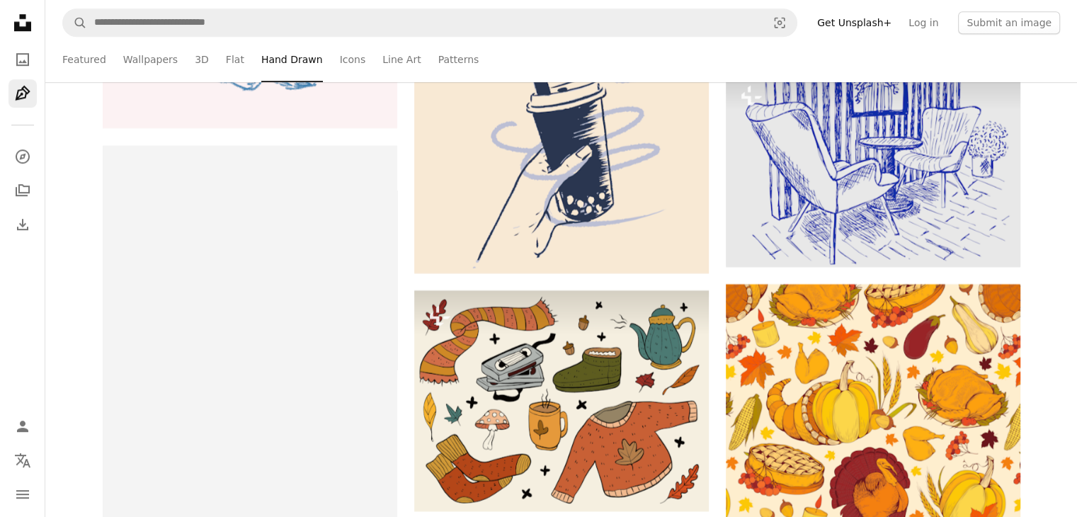
scroll to position [11766, 0]
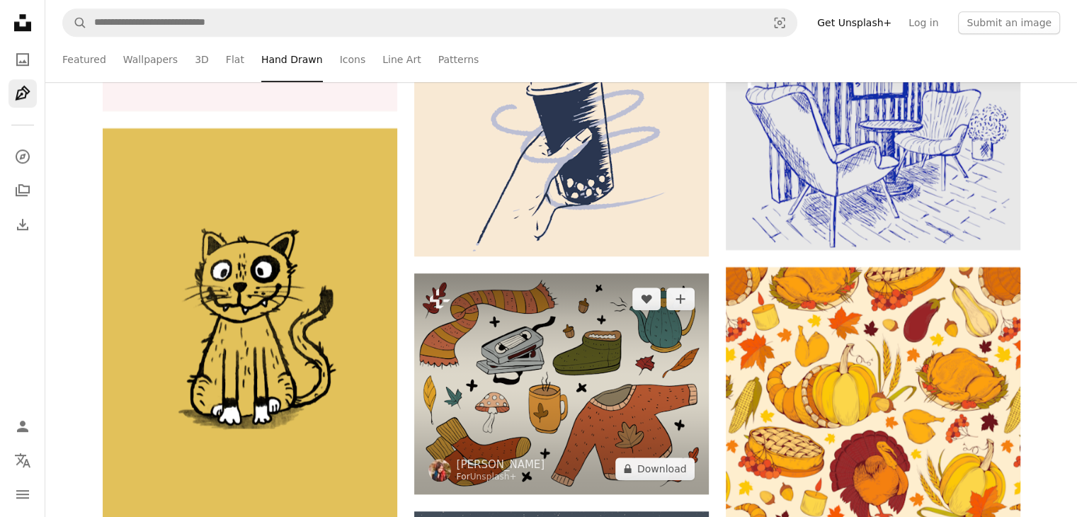
click at [649, 427] on img at bounding box center [561, 383] width 295 height 221
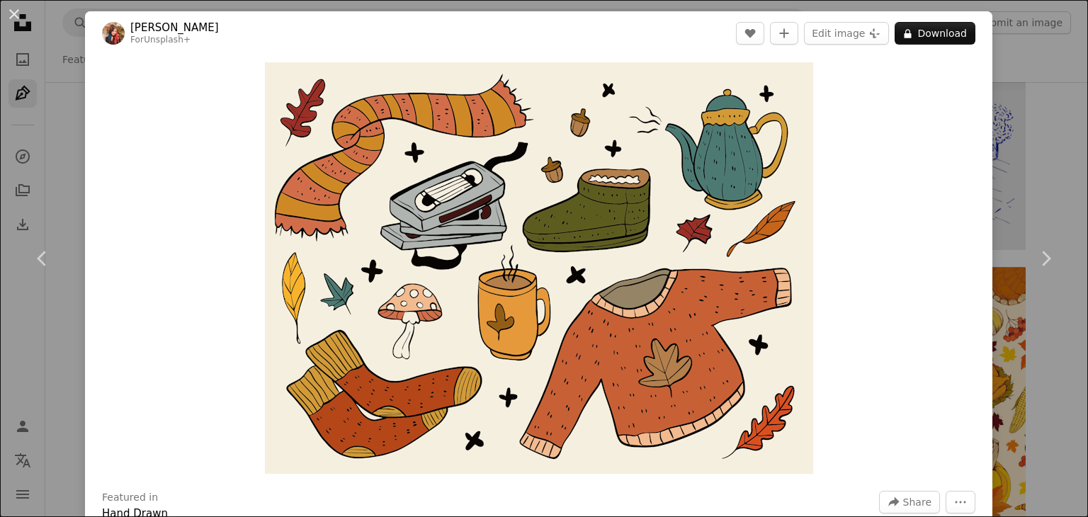
click at [1043, 55] on div "An X shape Chevron left Chevron right [PERSON_NAME] For Unsplash+ A heart A plu…" at bounding box center [544, 258] width 1088 height 517
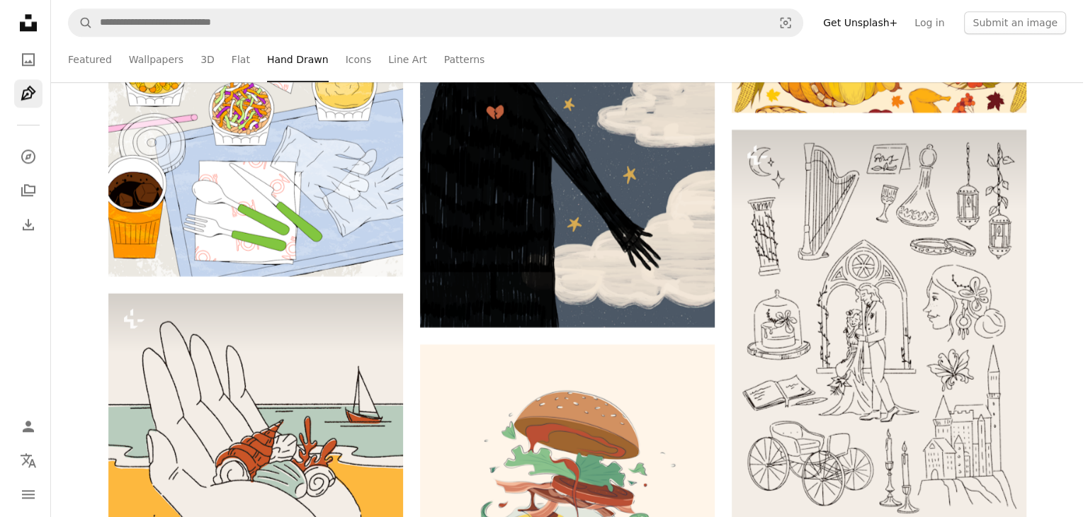
scroll to position [12343, 0]
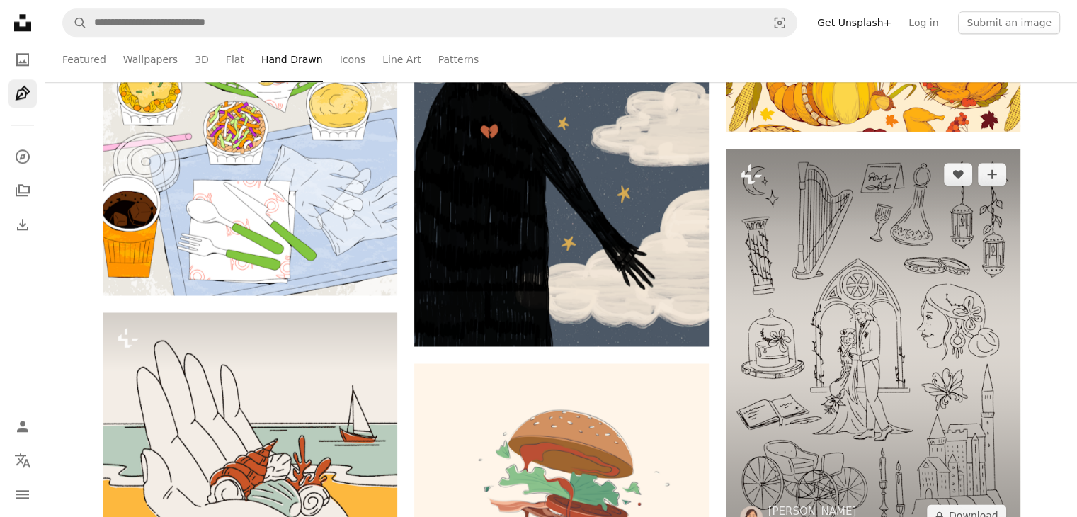
click at [940, 384] on img at bounding box center [873, 345] width 295 height 393
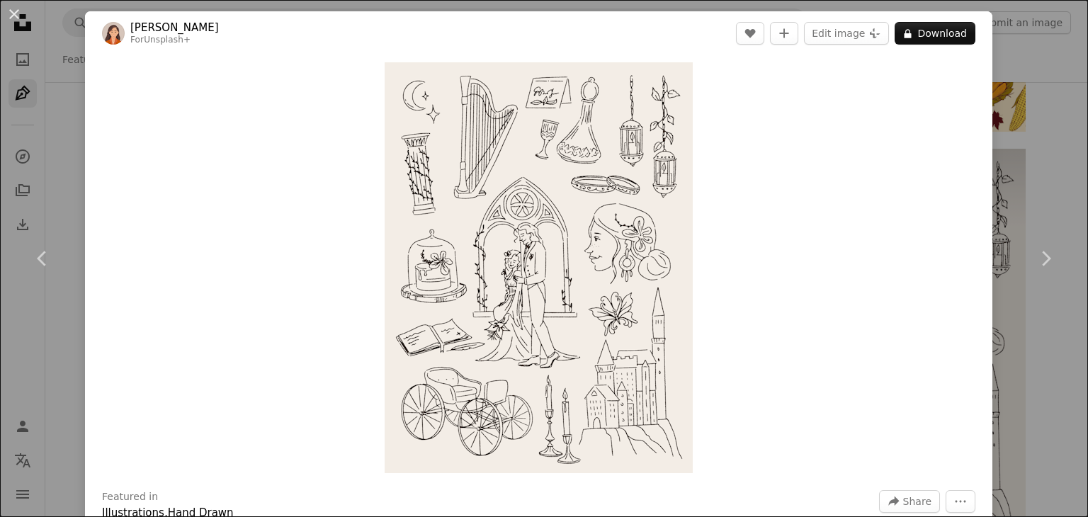
click at [173, 23] on link "[PERSON_NAME]" at bounding box center [174, 28] width 89 height 14
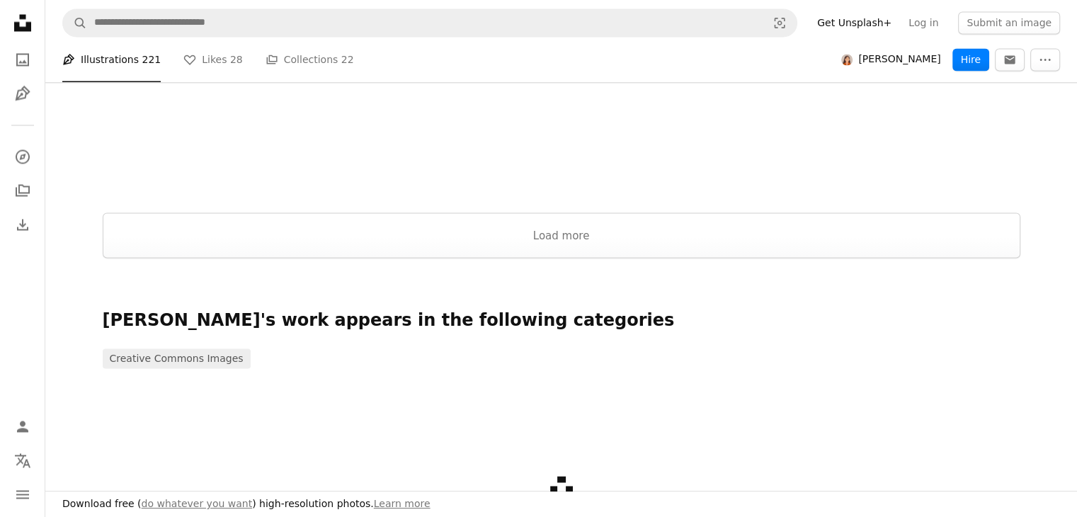
scroll to position [339, 0]
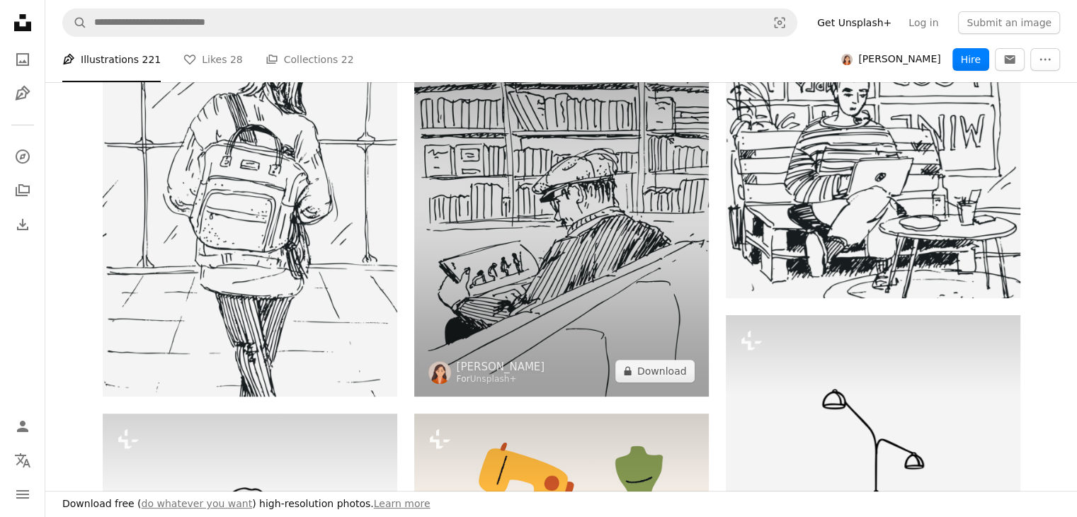
click at [586, 242] on img at bounding box center [561, 200] width 295 height 393
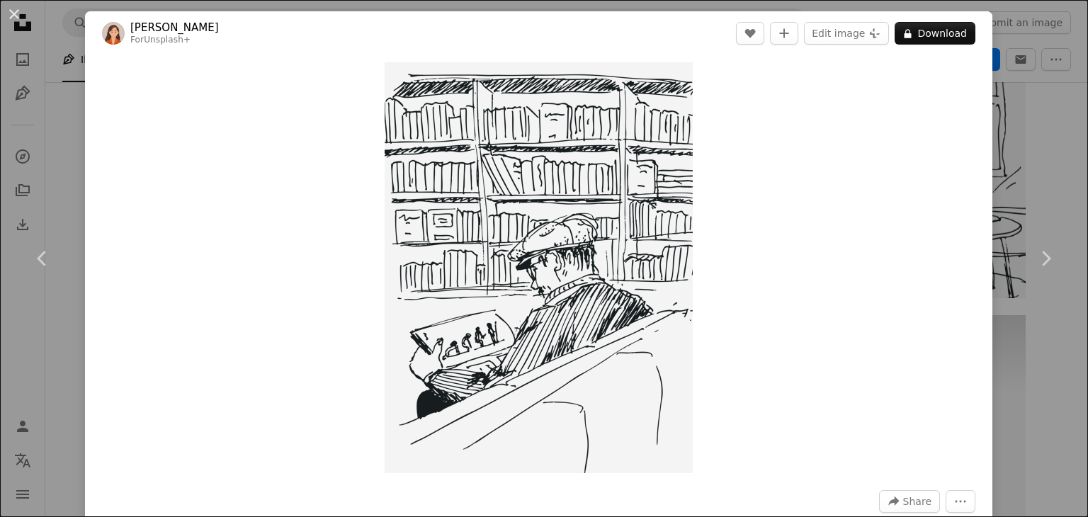
click at [1043, 162] on div "An X shape Chevron left Chevron right [PERSON_NAME] For Unsplash+ A heart A plu…" at bounding box center [544, 258] width 1088 height 517
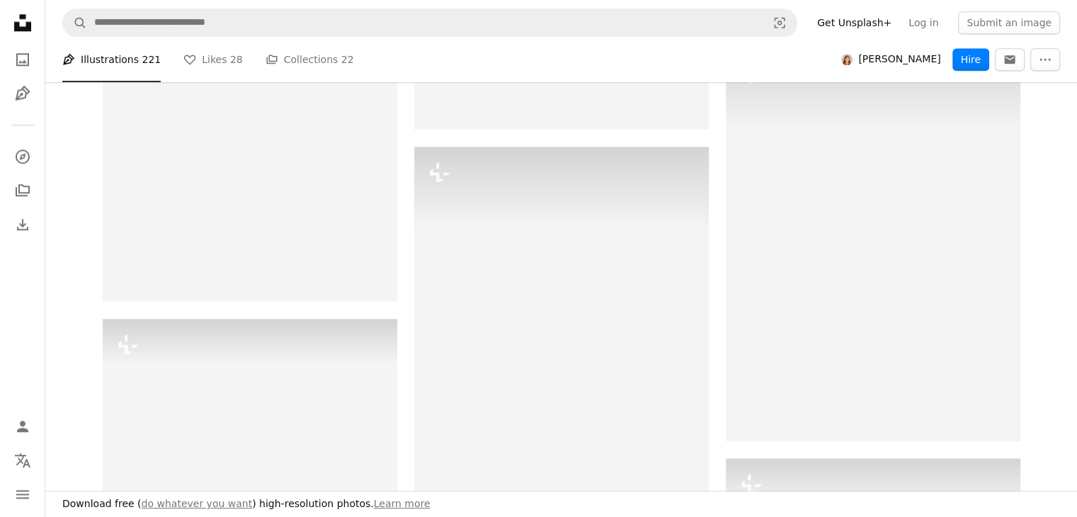
scroll to position [2626, 0]
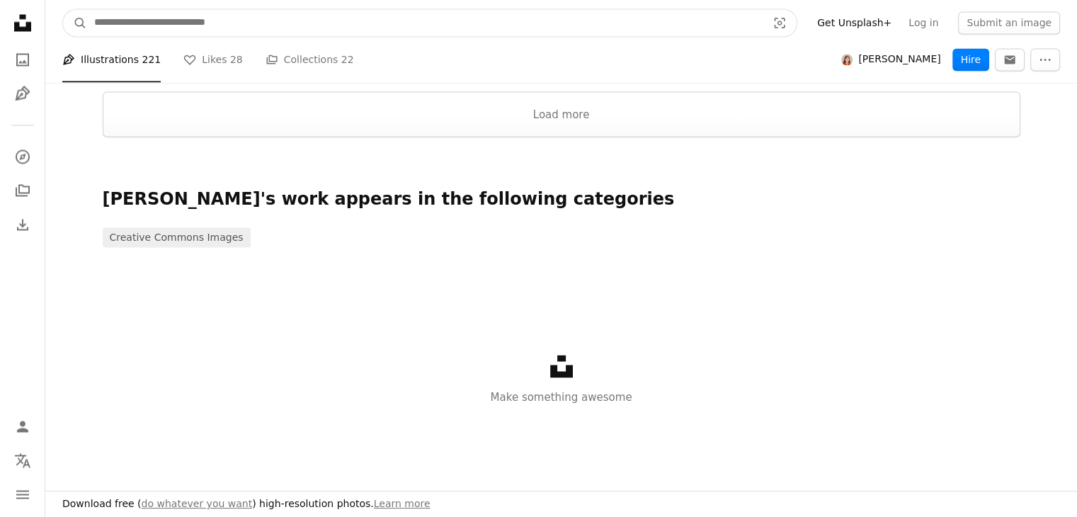
click at [373, 34] on input "Find visuals sitewide" at bounding box center [425, 22] width 676 height 27
type input "**********"
click at [63, 9] on button "A magnifying glass" at bounding box center [75, 22] width 24 height 27
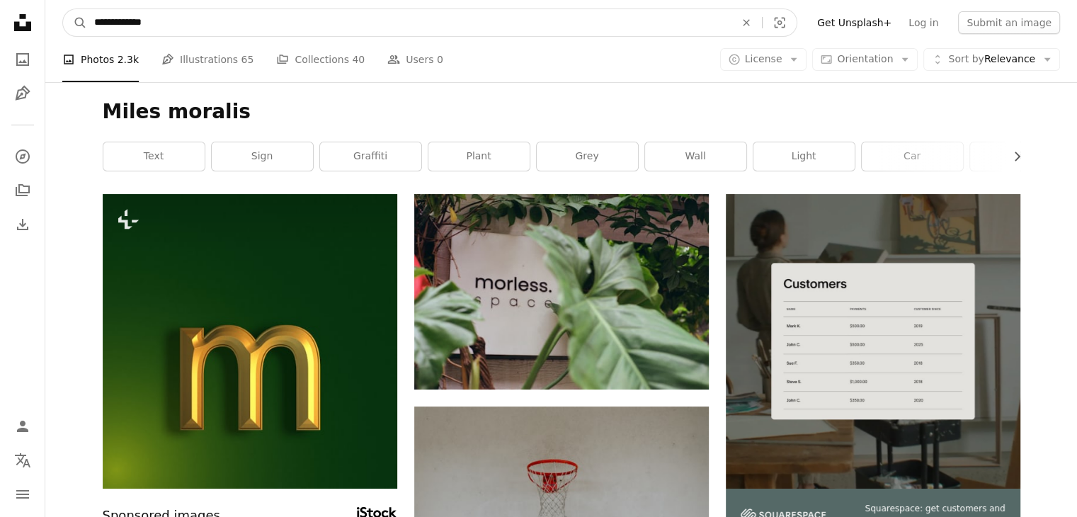
click at [385, 18] on input "**********" at bounding box center [409, 22] width 644 height 27
type input "*"
type input "**********"
click at [63, 9] on button "A magnifying glass" at bounding box center [75, 22] width 24 height 27
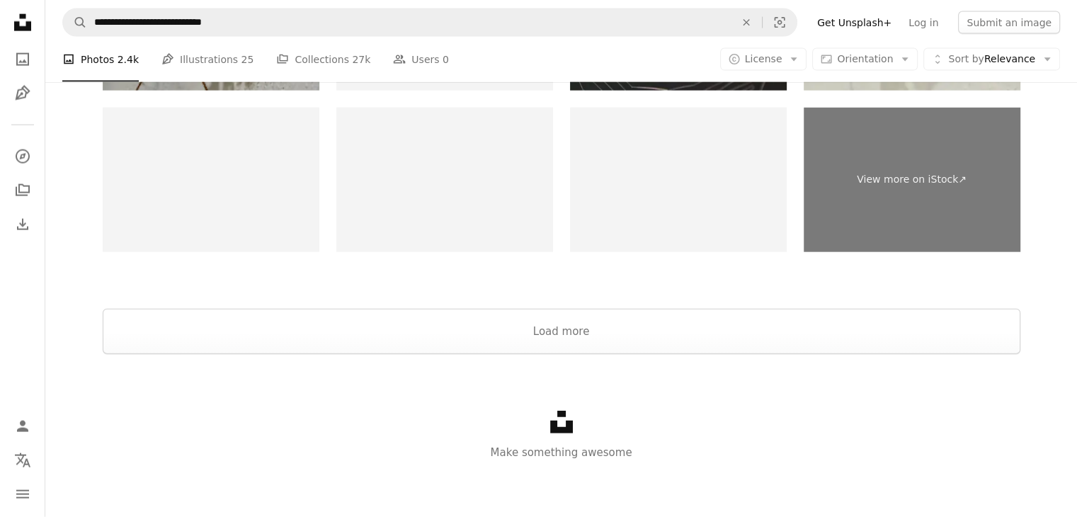
scroll to position [437, 0]
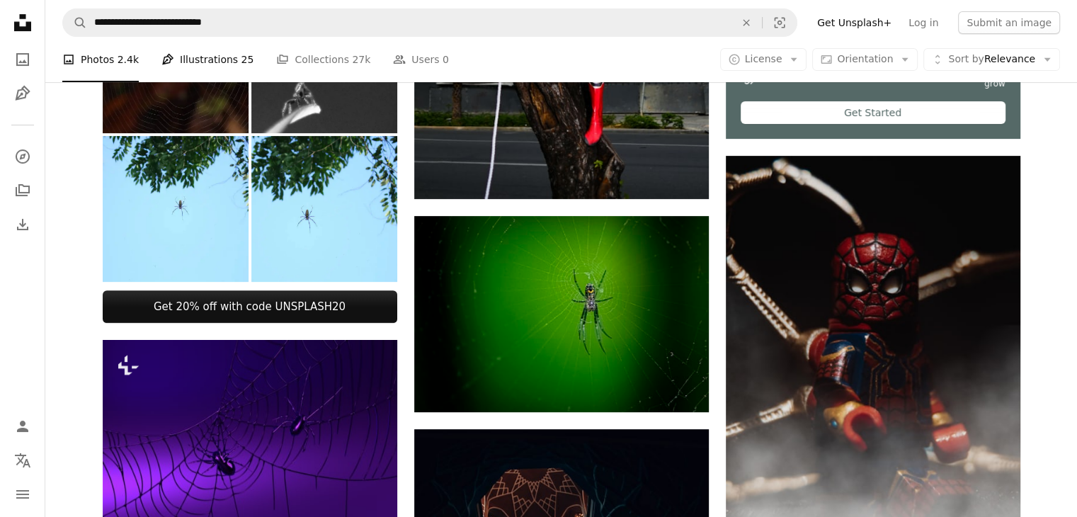
click at [227, 55] on link "Pen Tool Illustrations 25" at bounding box center [207, 59] width 92 height 45
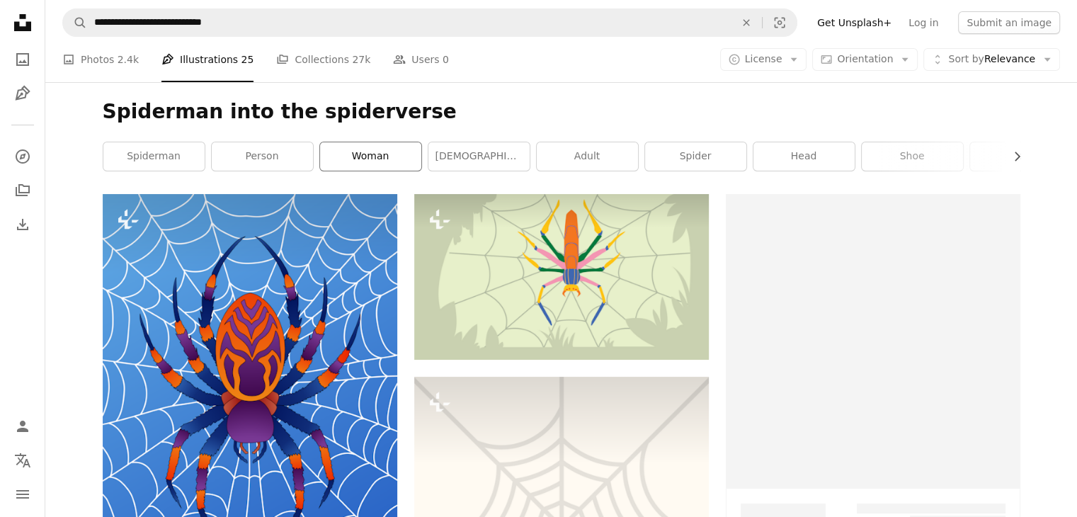
click at [392, 161] on link "woman" at bounding box center [370, 156] width 101 height 28
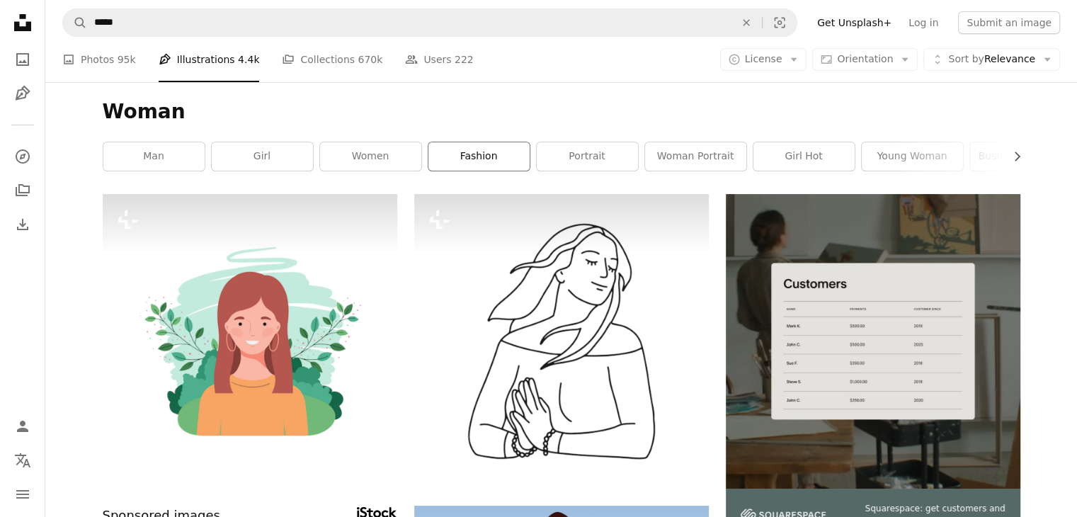
click at [506, 162] on link "fashion" at bounding box center [479, 156] width 101 height 28
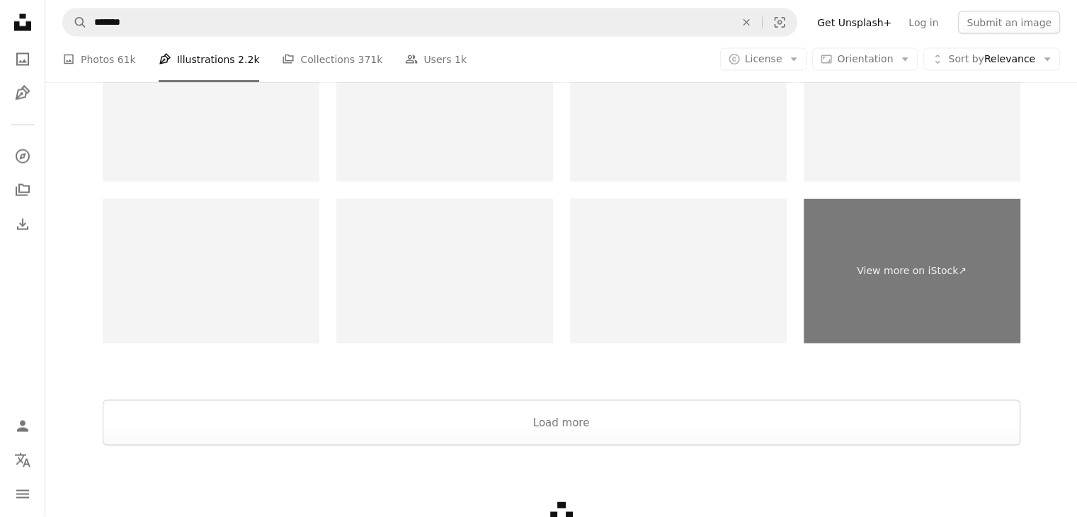
scroll to position [2793, 0]
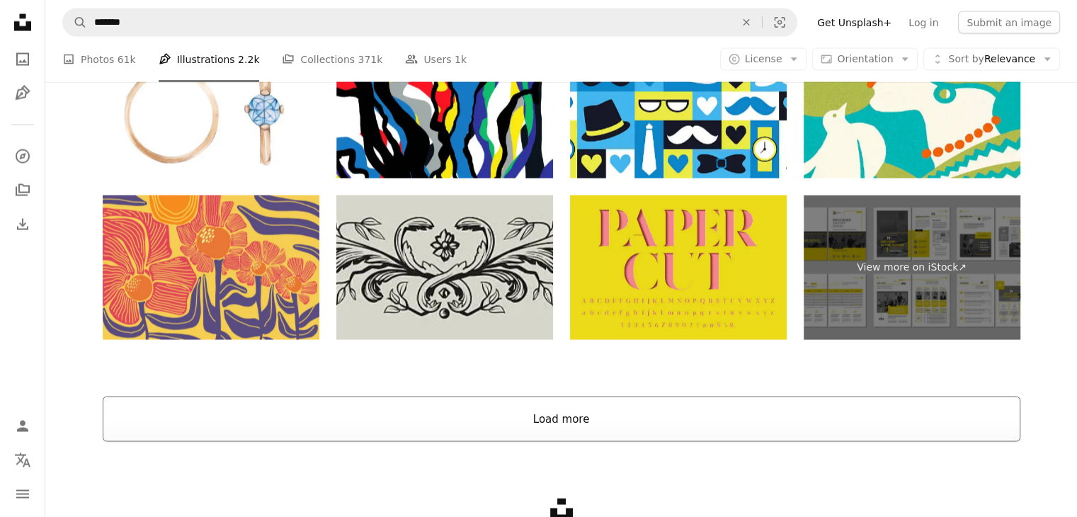
click at [626, 409] on button "Load more" at bounding box center [562, 419] width 918 height 45
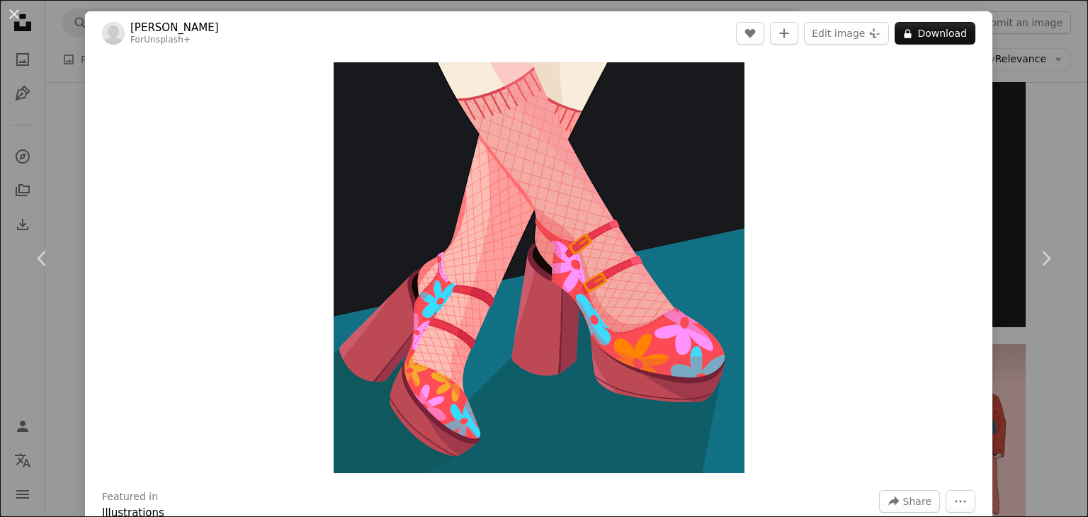
click at [1042, 132] on div "An X shape Chevron left Chevron right [PERSON_NAME] For Unsplash+ A heart A plu…" at bounding box center [544, 258] width 1088 height 517
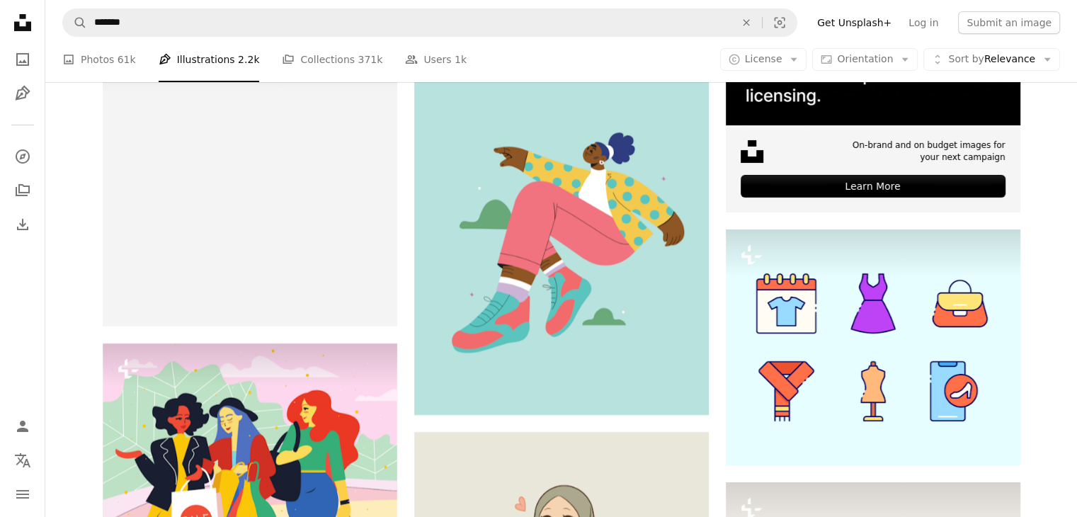
scroll to position [5805, 0]
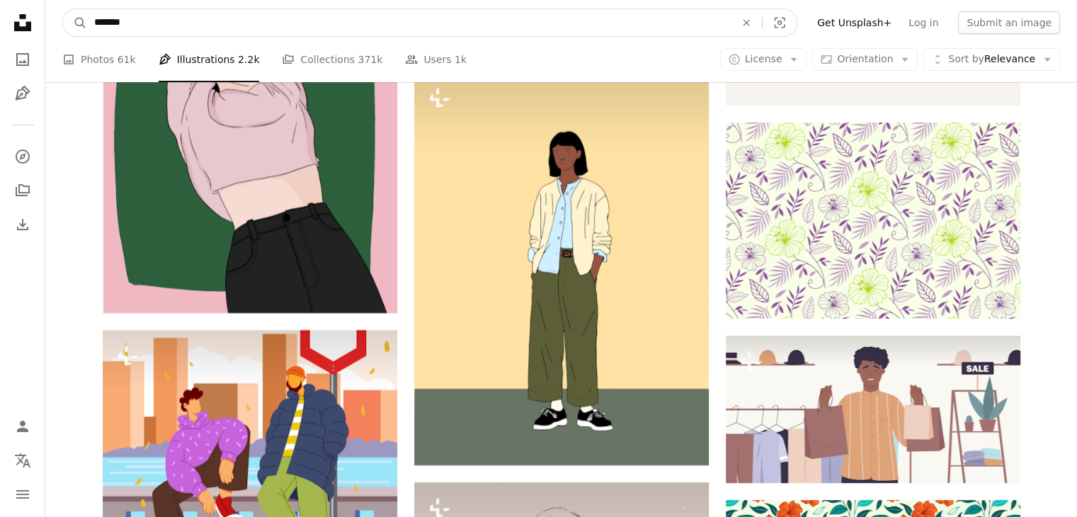
click at [591, 25] on input "*******" at bounding box center [409, 22] width 644 height 27
type input "**********"
click at [63, 9] on button "A magnifying glass" at bounding box center [75, 22] width 24 height 27
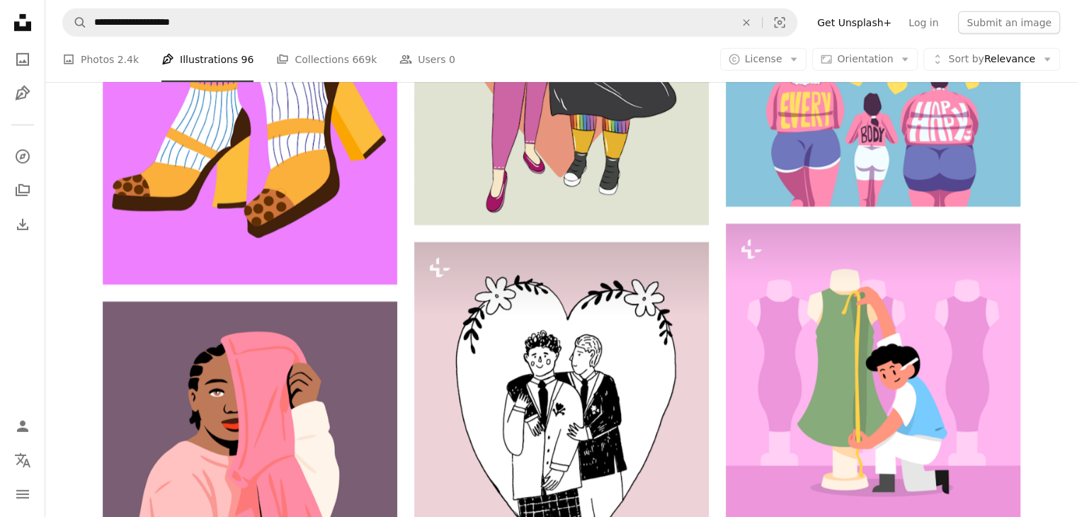
scroll to position [5316, 0]
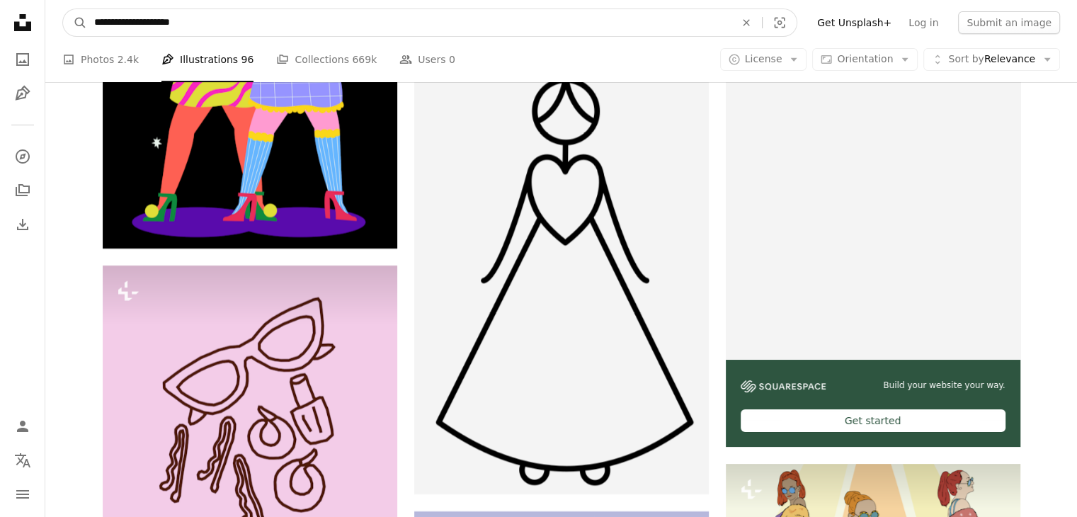
click at [366, 18] on input "**********" at bounding box center [409, 22] width 644 height 27
type input "*"
type input "**********"
click at [63, 9] on button "A magnifying glass" at bounding box center [75, 22] width 24 height 27
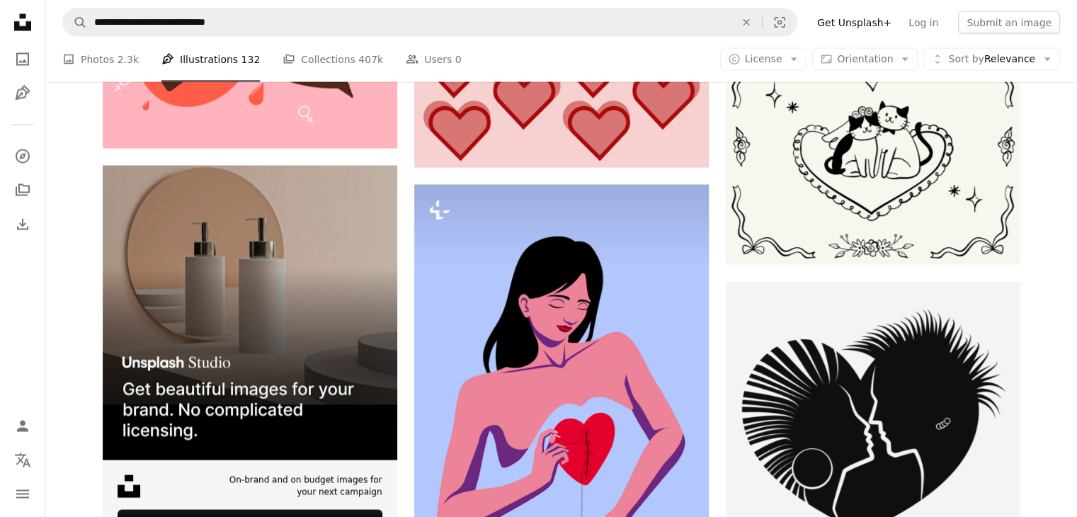
scroll to position [2706, 0]
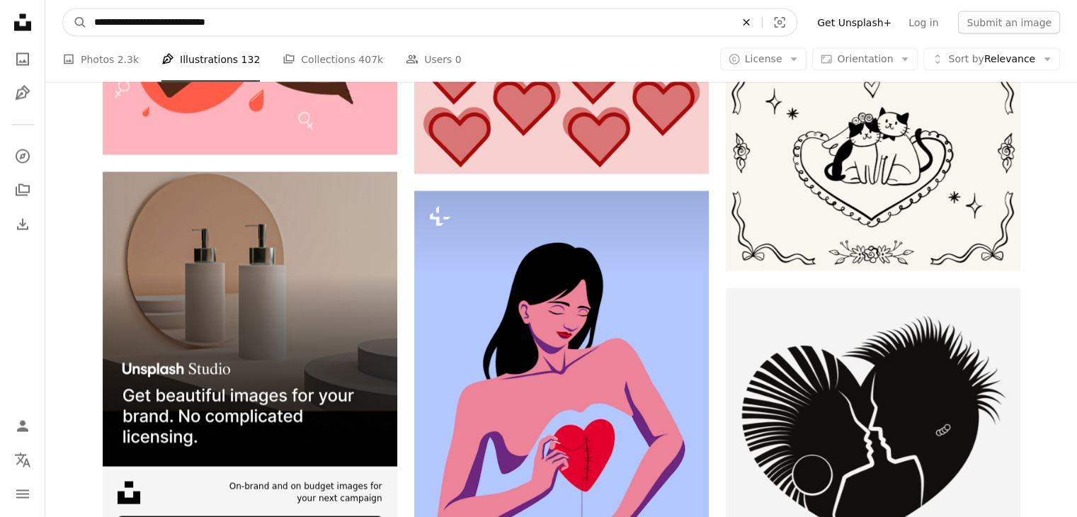
click at [762, 21] on icon "An X shape" at bounding box center [746, 22] width 31 height 11
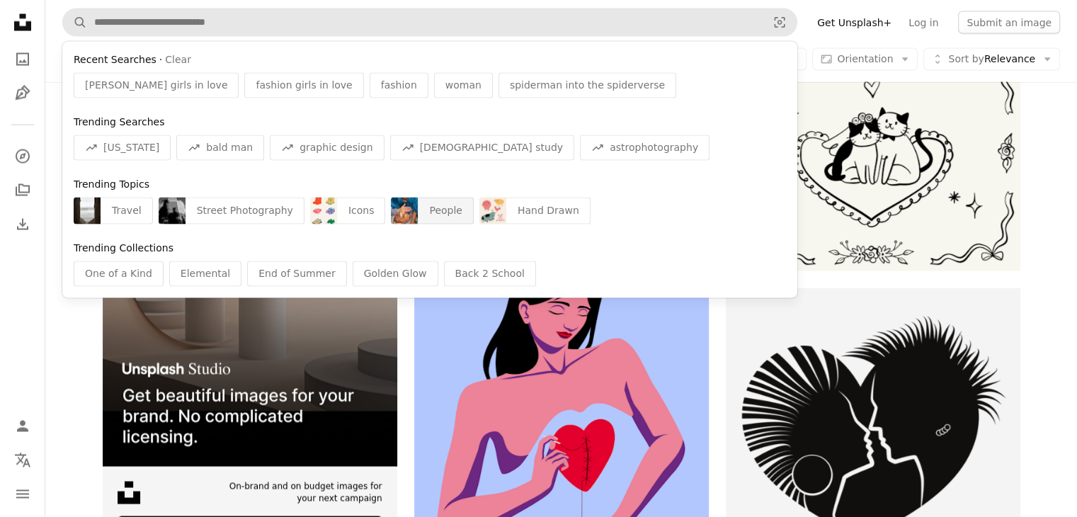
click at [433, 210] on div "People" at bounding box center [446, 211] width 56 height 27
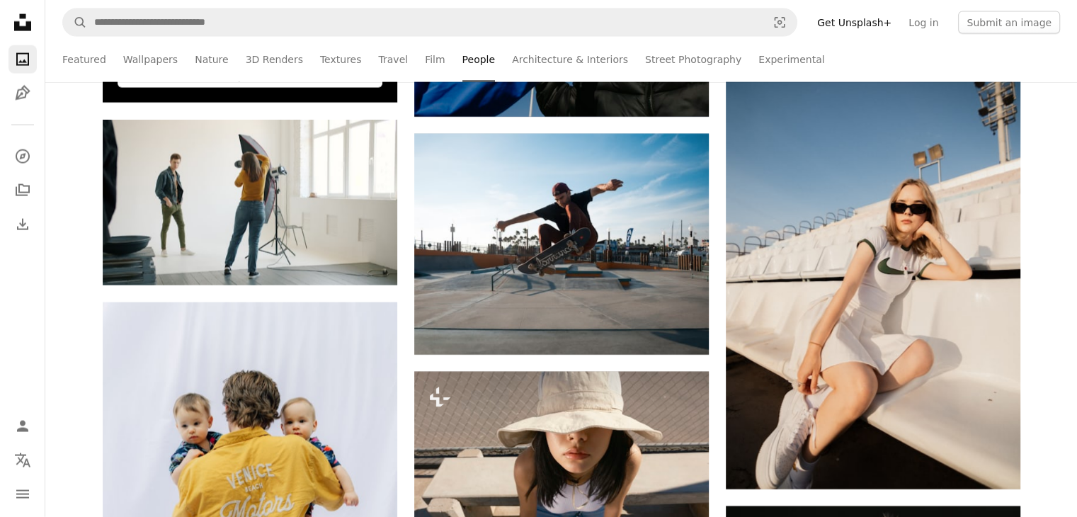
scroll to position [3121, 0]
click at [548, 64] on link "Architecture & Interiors" at bounding box center [570, 59] width 116 height 45
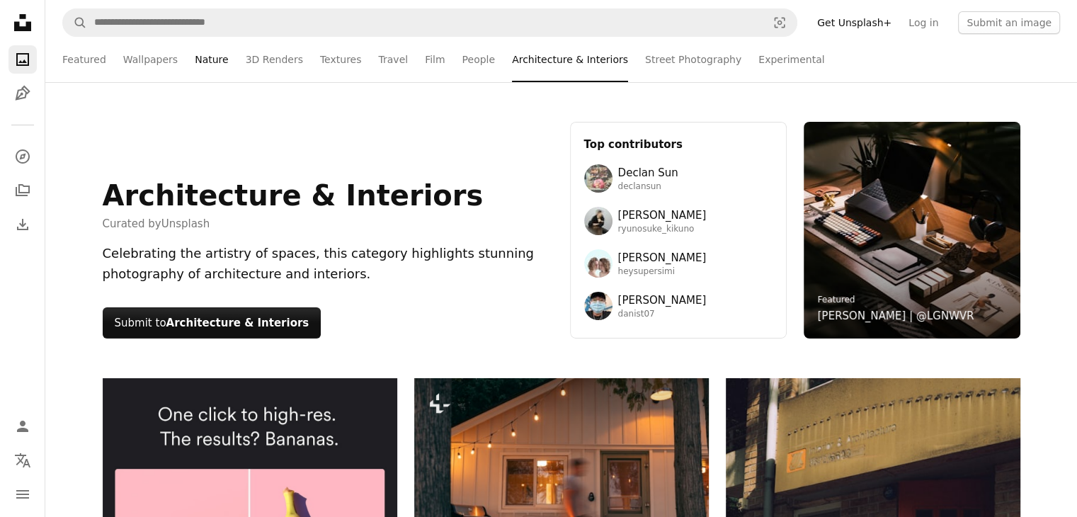
click at [201, 61] on link "Nature" at bounding box center [211, 59] width 33 height 45
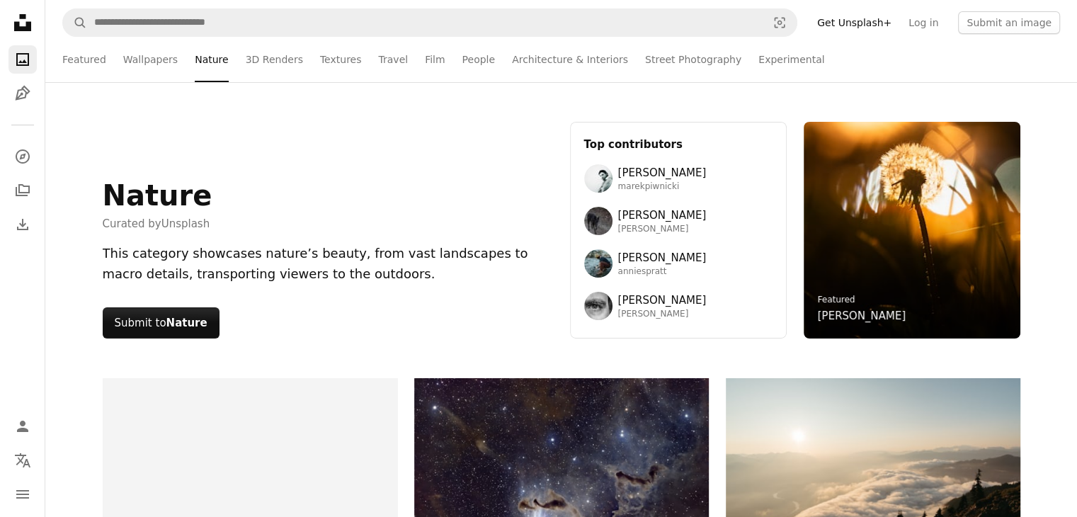
drag, startPoint x: 892, startPoint y: 349, endPoint x: 902, endPoint y: 378, distance: 30.3
click at [902, 378] on div "Nature Curated by Unsplash This category showcases nature’s beauty, from vast l…" at bounding box center [561, 230] width 1032 height 296
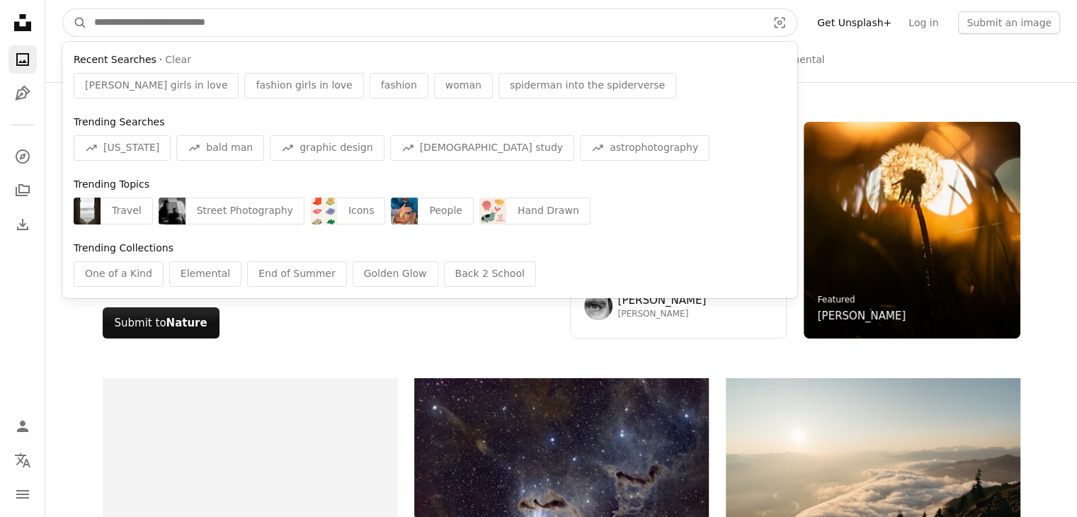
click at [571, 29] on input "Find visuals sitewide" at bounding box center [425, 22] width 676 height 27
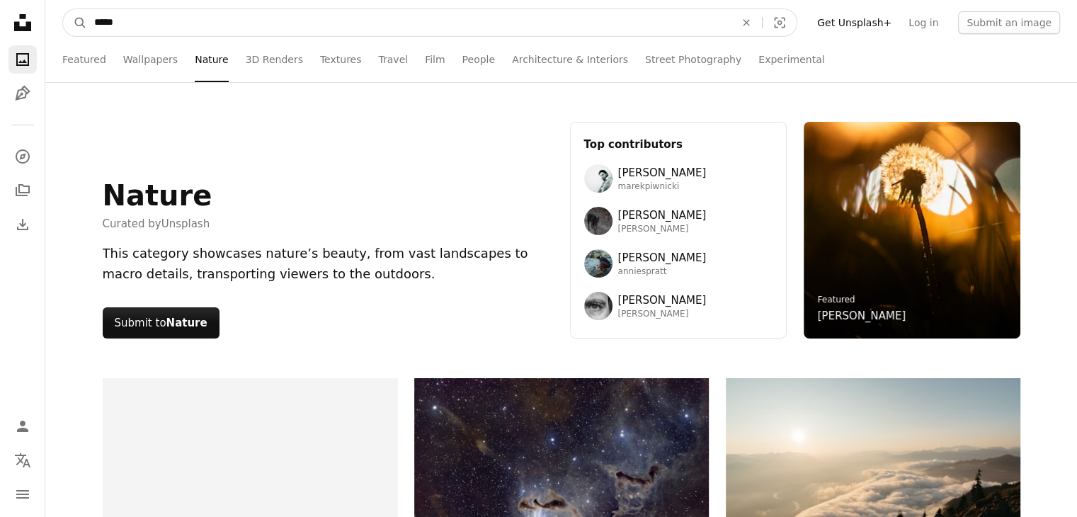
type input "*****"
click at [63, 9] on button "A magnifying glass" at bounding box center [75, 22] width 24 height 27
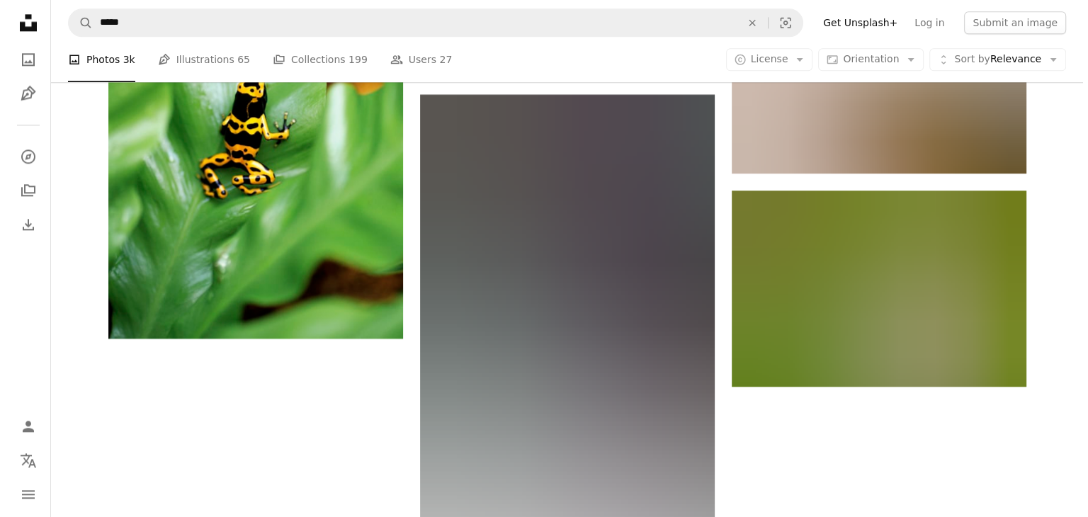
scroll to position [1837, 0]
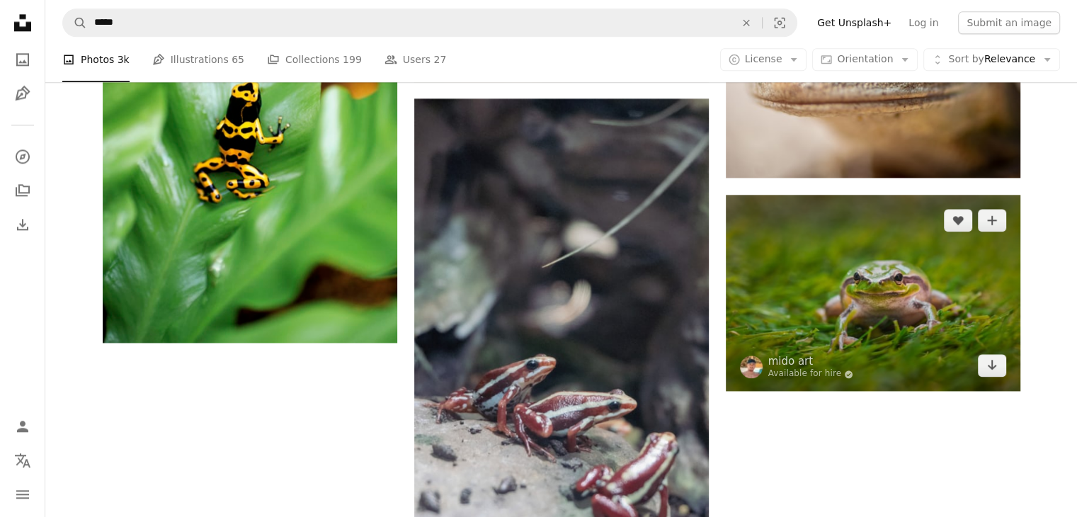
click at [883, 334] on img at bounding box center [873, 293] width 295 height 196
